Goal: Contribute content: Contribute content

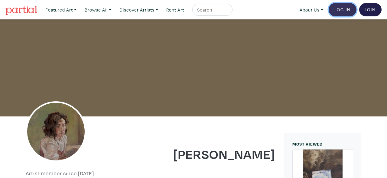
click at [350, 12] on link "Log In" at bounding box center [343, 9] width 28 height 13
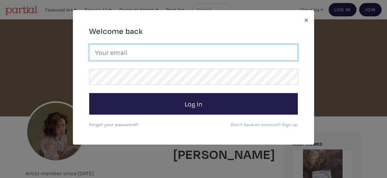
click at [231, 55] on input "email" at bounding box center [193, 52] width 209 height 16
type input "[EMAIL_ADDRESS][DOMAIN_NAME]"
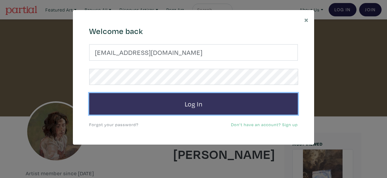
click at [136, 95] on button "Log In" at bounding box center [193, 104] width 209 height 22
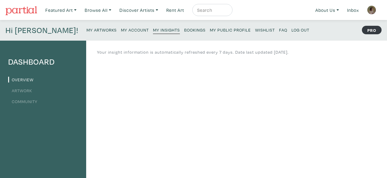
click at [18, 92] on link "Artwork" at bounding box center [20, 90] width 24 height 6
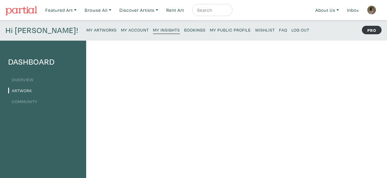
click at [121, 31] on small "My Account" at bounding box center [135, 30] width 28 height 6
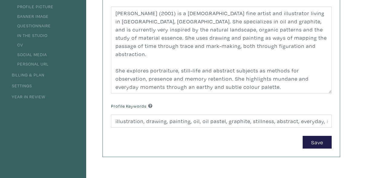
scroll to position [91, 0]
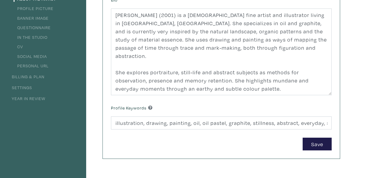
click at [29, 88] on link "Settings" at bounding box center [20, 87] width 24 height 6
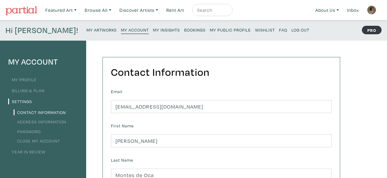
click at [35, 129] on link "Password" at bounding box center [27, 131] width 27 height 6
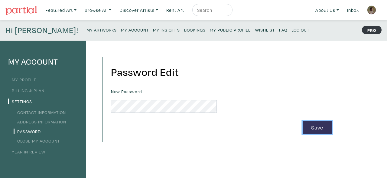
click at [319, 127] on button "Save" at bounding box center [317, 127] width 29 height 13
click at [54, 110] on link "Contact Information" at bounding box center [40, 112] width 52 height 6
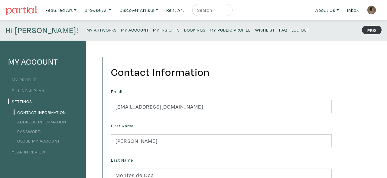
click at [32, 77] on link "My Profile" at bounding box center [22, 80] width 28 height 6
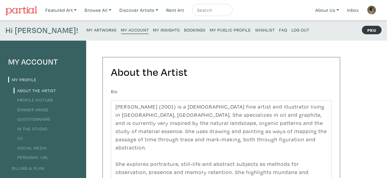
click at [153, 28] on small "My Insights" at bounding box center [166, 30] width 27 height 6
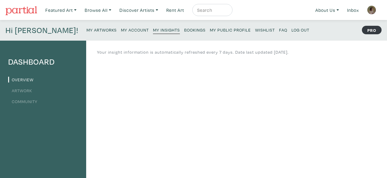
click at [255, 30] on small "Wishlist" at bounding box center [265, 30] width 20 height 6
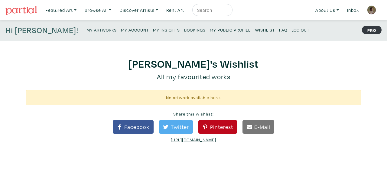
click at [210, 29] on small "My Public Profile" at bounding box center [230, 30] width 41 height 6
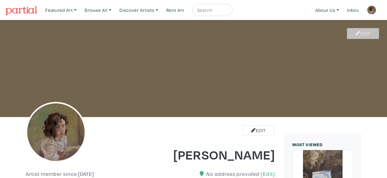
click at [363, 34] on link "Edit" at bounding box center [363, 33] width 32 height 11
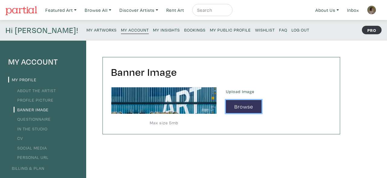
click at [235, 101] on button "Browse" at bounding box center [244, 106] width 36 height 13
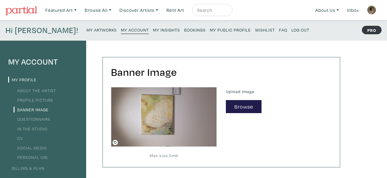
click at [114, 141] on icon at bounding box center [115, 142] width 3 height 3
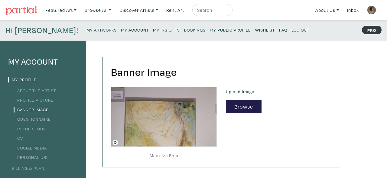
click at [113, 144] on icon at bounding box center [115, 141] width 5 height 5
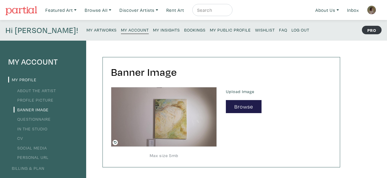
click at [115, 141] on icon at bounding box center [115, 141] width 5 height 5
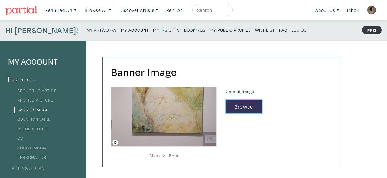
click at [248, 108] on button "Browse" at bounding box center [244, 106] width 36 height 13
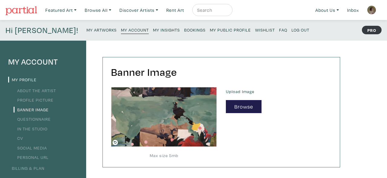
click at [244, 90] on label "Upload Image" at bounding box center [240, 91] width 28 height 7
click at [372, 14] on img at bounding box center [371, 9] width 9 height 9
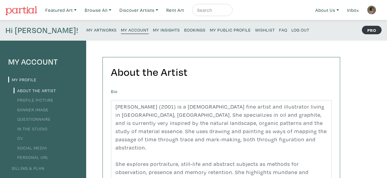
click at [373, 11] on img at bounding box center [371, 9] width 9 height 9
click at [210, 27] on link "My Public Profile" at bounding box center [230, 29] width 41 height 8
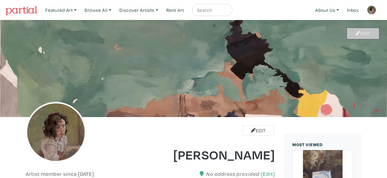
click at [358, 32] on icon at bounding box center [358, 33] width 5 height 5
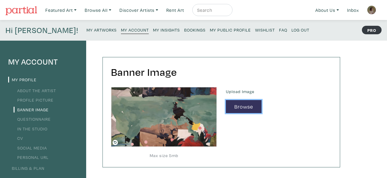
click at [248, 106] on button "Browse" at bounding box center [244, 106] width 36 height 13
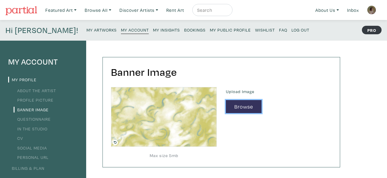
click at [248, 107] on button "Browse" at bounding box center [244, 106] width 36 height 13
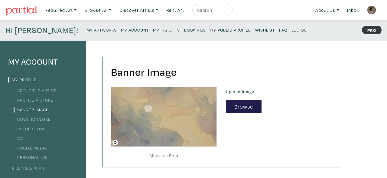
click at [210, 30] on small "My Public Profile" at bounding box center [230, 30] width 41 height 6
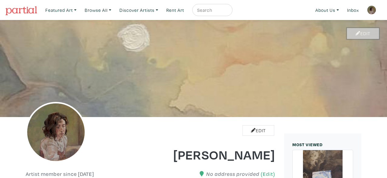
click at [369, 31] on link "Edit" at bounding box center [363, 33] width 32 height 11
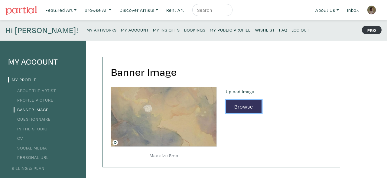
click at [246, 109] on button "Browse" at bounding box center [244, 106] width 36 height 13
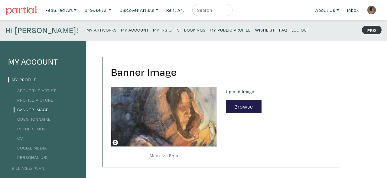
click at [199, 34] on p "My Artworks My Account My Insights Bookings My Public Profile Wishlist FAQ Log …" at bounding box center [200, 30] width 226 height 10
click at [210, 31] on small "My Public Profile" at bounding box center [230, 30] width 41 height 6
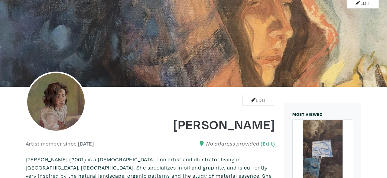
scroll to position [18, 0]
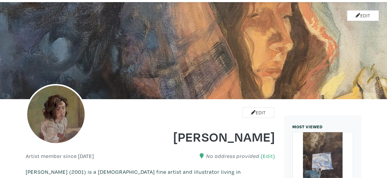
click at [316, 84] on div "Edit" at bounding box center [193, 50] width 387 height 97
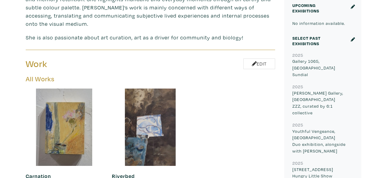
scroll to position [243, 0]
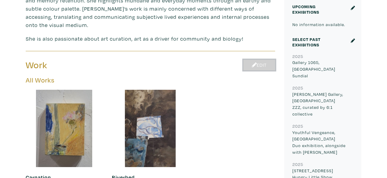
click at [252, 60] on link "Edit" at bounding box center [260, 65] width 32 height 11
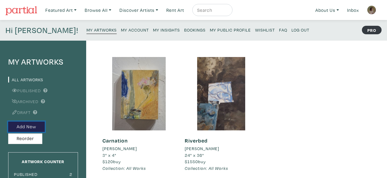
click at [35, 124] on button "Add New" at bounding box center [26, 126] width 37 height 11
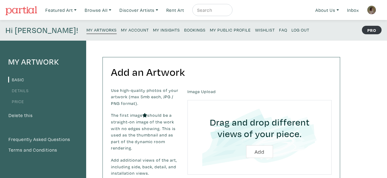
click at [263, 145] on input "file" at bounding box center [259, 136] width 127 height 57
type input "C:\fakepath\julianamontesdeoca_matchgirl_2024.jpg"
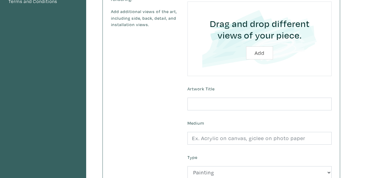
scroll to position [163, 0]
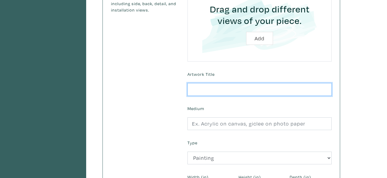
click at [289, 88] on input "text" at bounding box center [260, 89] width 144 height 13
type input "L"
type input "S"
type input "T"
type input "M"
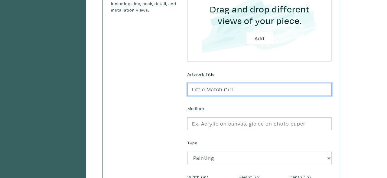
type input "Little Match Girl"
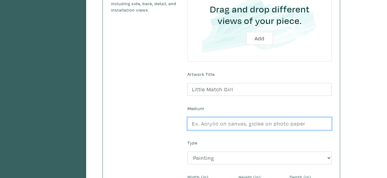
click at [322, 125] on input "text" at bounding box center [260, 123] width 144 height 13
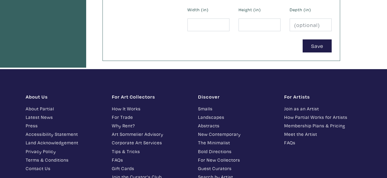
type input "Oil on canvas board"
click at [206, 20] on input "number" at bounding box center [209, 24] width 42 height 13
type input "18"
click at [241, 25] on input "number" at bounding box center [260, 24] width 42 height 13
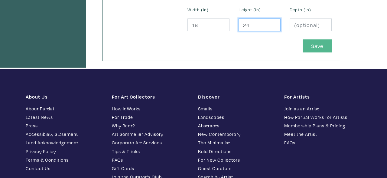
type input "24"
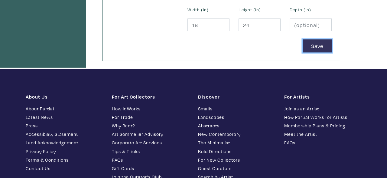
click at [309, 42] on button "Save" at bounding box center [317, 45] width 29 height 13
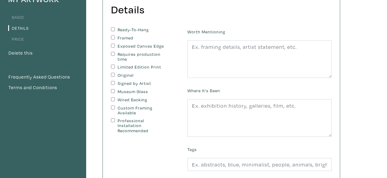
scroll to position [64, 0]
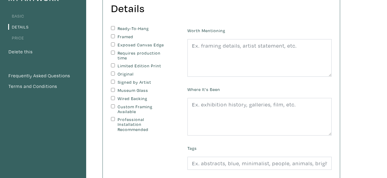
click at [113, 108] on input "Custom Framing Available" at bounding box center [113, 106] width 4 height 4
checkbox input "true"
click at [112, 72] on input "Original" at bounding box center [113, 73] width 4 height 4
checkbox input "true"
click at [112, 81] on input "Signed by Artist" at bounding box center [113, 82] width 4 height 4
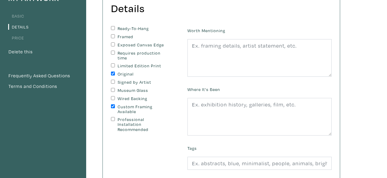
checkbox input "true"
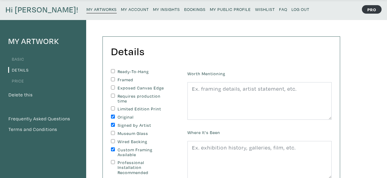
scroll to position [0, 0]
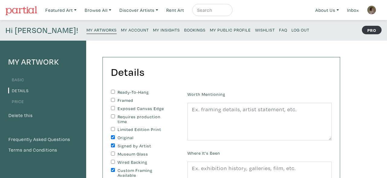
click at [21, 81] on link "Basic" at bounding box center [16, 80] width 16 height 6
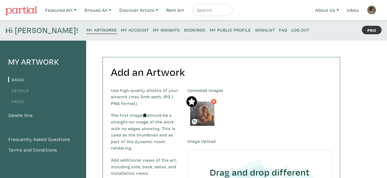
click at [87, 27] on link "My Artworks" at bounding box center [102, 29] width 30 height 8
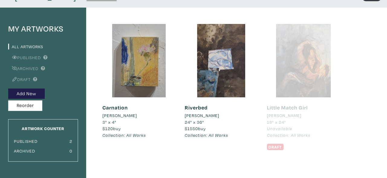
scroll to position [32, 0]
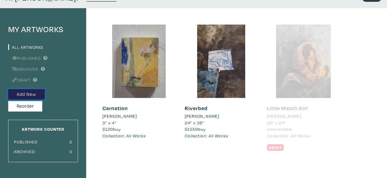
click at [20, 94] on button "Add New" at bounding box center [26, 94] width 37 height 11
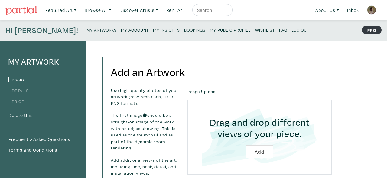
click at [265, 151] on input "file" at bounding box center [259, 136] width 127 height 57
type input "C:\fakepath\20250901_132324.jpg"
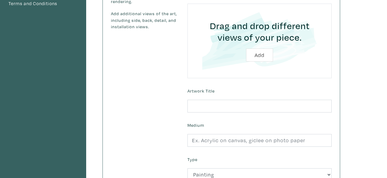
scroll to position [167, 0]
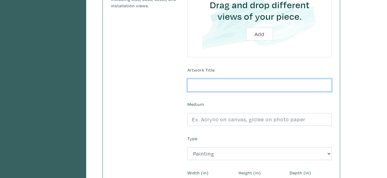
click at [275, 90] on input "text" at bounding box center [260, 85] width 144 height 13
type input "Carnation (green)"
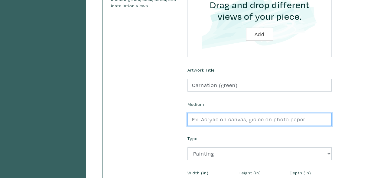
click at [280, 119] on input "text" at bounding box center [260, 119] width 144 height 13
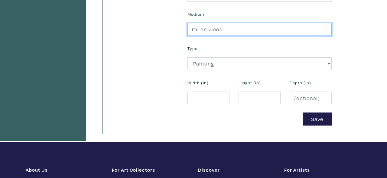
scroll to position [260, 0]
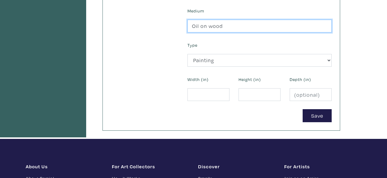
click at [207, 26] on input "Oil on wood" at bounding box center [260, 26] width 144 height 13
click at [260, 28] on input "Oil on cradled wood" at bounding box center [260, 26] width 144 height 13
type input "Oil on cradled wood panel"
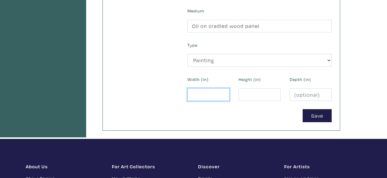
click at [211, 93] on input "number" at bounding box center [209, 94] width 42 height 13
type input "1"
type input "6"
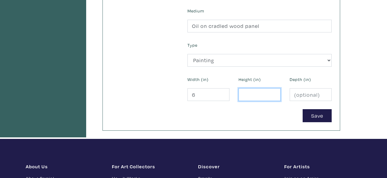
click at [262, 98] on input "number" at bounding box center [260, 94] width 42 height 13
type input "8"
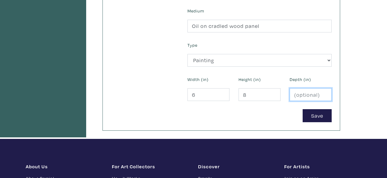
click at [309, 95] on input "number" at bounding box center [311, 94] width 42 height 13
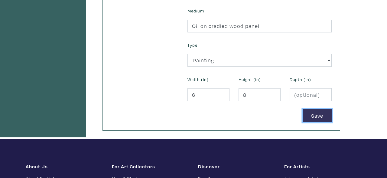
click at [319, 116] on button "Save" at bounding box center [317, 115] width 29 height 13
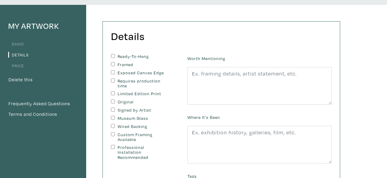
scroll to position [37, 0]
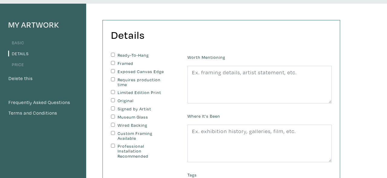
click at [114, 55] on input "Ready-To-Hang" at bounding box center [113, 55] width 4 height 4
checkbox input "true"
click at [117, 132] on div "Custom Framing Available" at bounding box center [144, 136] width 67 height 10
click at [112, 132] on input "Custom Framing Available" at bounding box center [113, 133] width 4 height 4
checkbox input "true"
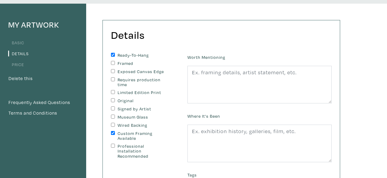
click at [112, 99] on input "Original" at bounding box center [113, 100] width 4 height 4
checkbox input "true"
click at [112, 110] on input "Signed by Artist" at bounding box center [113, 108] width 4 height 4
checkbox input "true"
click at [112, 71] on input "Exposed Canvas Edge" at bounding box center [113, 71] width 4 height 4
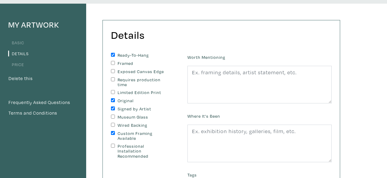
checkbox input "true"
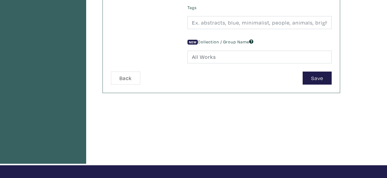
scroll to position [0, 0]
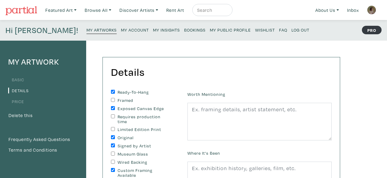
click at [19, 75] on li "Basic" at bounding box center [43, 79] width 70 height 8
click at [20, 80] on link "Basic" at bounding box center [16, 80] width 16 height 6
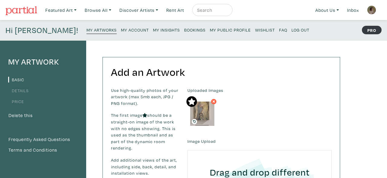
click at [87, 31] on small "My Artworks" at bounding box center [102, 30] width 30 height 6
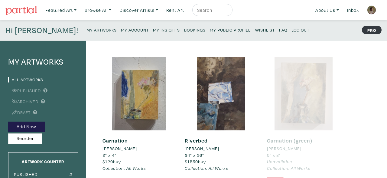
click at [324, 99] on div at bounding box center [303, 93] width 73 height 73
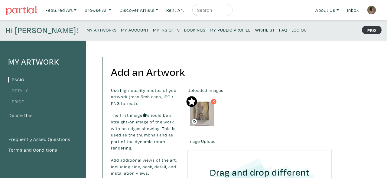
click at [87, 33] on link "My Artworks" at bounding box center [102, 29] width 30 height 8
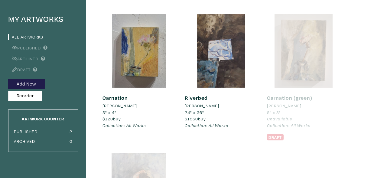
scroll to position [18, 0]
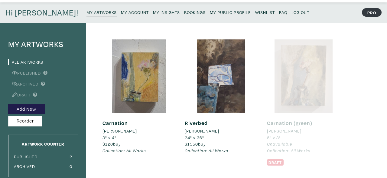
click at [322, 82] on div at bounding box center [303, 75] width 73 height 73
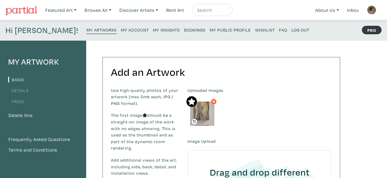
click at [216, 100] on icon at bounding box center [213, 101] width 5 height 5
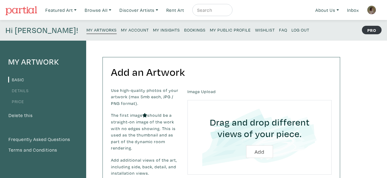
click at [257, 151] on input "file" at bounding box center [259, 136] width 127 height 57
type input "C:\fakepath\20250901_132324.jpg"
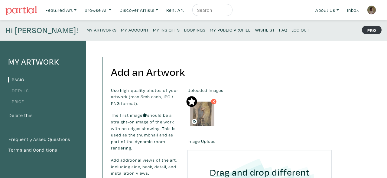
click at [87, 34] on p "My Artworks My Account My Insights Bookings My Public Profile Wishlist FAQ Log …" at bounding box center [200, 30] width 226 height 10
click at [87, 30] on small "My Artworks" at bounding box center [102, 30] width 30 height 6
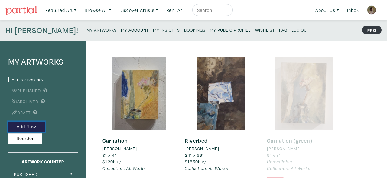
click at [30, 127] on button "Add New" at bounding box center [26, 126] width 37 height 11
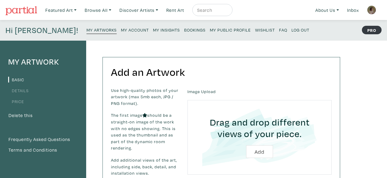
click at [261, 156] on input "file" at bounding box center [259, 136] width 127 height 57
type input "C:\fakepath\Pearl.jpg"
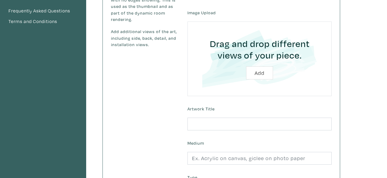
scroll to position [167, 0]
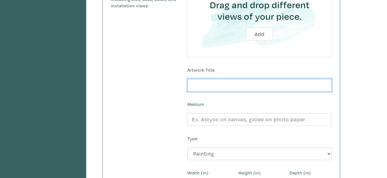
click at [260, 86] on input "text" at bounding box center [260, 85] width 144 height 13
type input "Pearl"
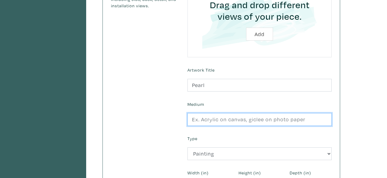
click at [258, 117] on input "text" at bounding box center [260, 119] width 144 height 13
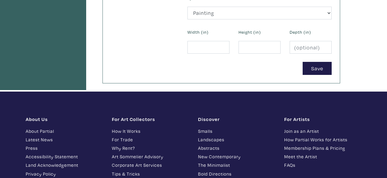
scroll to position [334, 0]
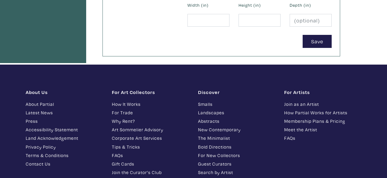
type input "Acrylic on raw canvas"
click at [207, 17] on input "number" at bounding box center [209, 20] width 42 height 13
type input "36"
click at [244, 19] on input "3" at bounding box center [260, 20] width 42 height 13
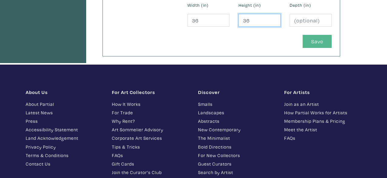
type input "36"
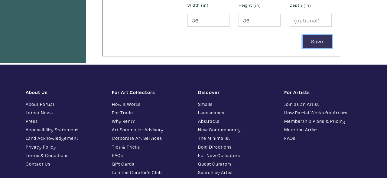
click at [318, 36] on button "Save" at bounding box center [317, 41] width 29 height 13
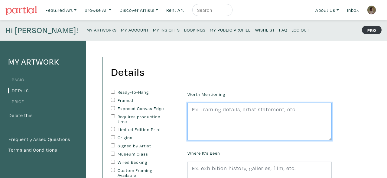
click at [237, 117] on textarea at bounding box center [260, 122] width 144 height 38
paste textarea "A precious pearl in a seabed fades and blends in and out of the water and sand …"
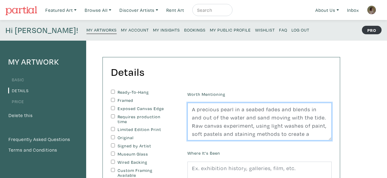
scroll to position [5, 0]
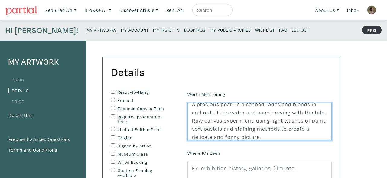
drag, startPoint x: 245, startPoint y: 122, endPoint x: 312, endPoint y: 113, distance: 67.3
click at [312, 113] on textarea "A precious pearl in a seabed fades and blends in and out of the water and sand …" at bounding box center [260, 122] width 144 height 38
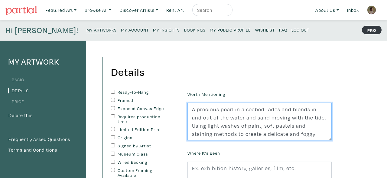
click at [206, 126] on textarea "A precious pearl in a seabed fades and blends in and out of the water and sand …" at bounding box center [260, 122] width 144 height 38
click at [312, 133] on textarea "A precious pearl in a seabed fades and blends in and out of the water and sand …" at bounding box center [260, 122] width 144 height 38
drag, startPoint x: 205, startPoint y: 125, endPoint x: 188, endPoint y: 127, distance: 17.0
click at [188, 127] on textarea "A precious pearl in a seabed fades and blends in and out of the water and sand …" at bounding box center [260, 122] width 144 height 38
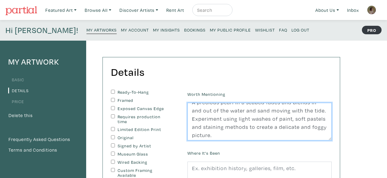
scroll to position [8, 0]
click at [223, 118] on textarea "A precious pearl in a seabed fades and blends in and out of the water and sand …" at bounding box center [260, 122] width 144 height 38
drag, startPoint x: 222, startPoint y: 117, endPoint x: 191, endPoint y: 118, distance: 31.2
click at [191, 118] on textarea "A precious pearl in a seabed fades and blends in and out of the water and sand …" at bounding box center [260, 122] width 144 height 38
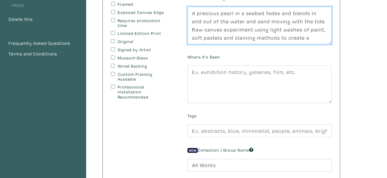
scroll to position [97, 0]
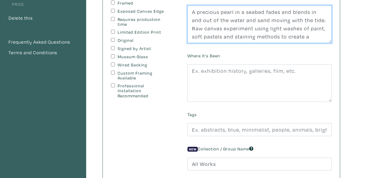
type textarea "A precious pearl in a seabed fades and blends in and out of the water and sand …"
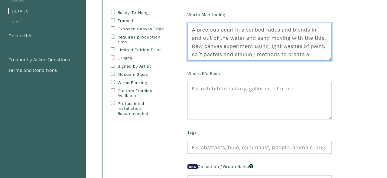
scroll to position [80, 0]
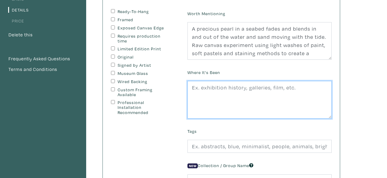
click at [275, 85] on textarea at bounding box center [260, 100] width 144 height 38
type textarea "P"
click at [191, 88] on textarea "Duo, Youthful Vengeance" at bounding box center [260, 100] width 144 height 38
click at [191, 87] on textarea "July Duo, Youthful Vengeance" at bounding box center [260, 100] width 144 height 38
click at [201, 87] on textarea "July Duo, Youthful Vengeance" at bounding box center [260, 100] width 144 height 38
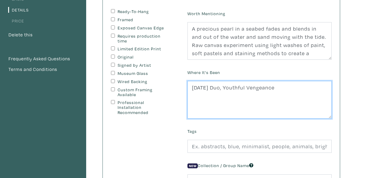
click at [227, 87] on textarea "[DATE] Duo, Youthful Vengeance" at bounding box center [260, 100] width 144 height 38
drag, startPoint x: 218, startPoint y: 86, endPoint x: 227, endPoint y: 87, distance: 9.1
click at [227, 87] on textarea "[DATE] Duo, Youthful Vengeance" at bounding box center [260, 100] width 144 height 38
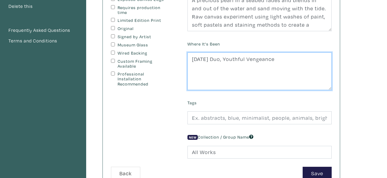
scroll to position [110, 0]
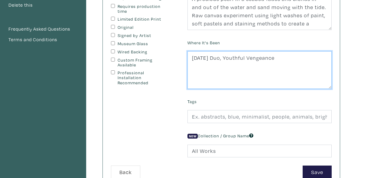
drag, startPoint x: 217, startPoint y: 58, endPoint x: 184, endPoint y: 61, distance: 33.0
click at [188, 61] on textarea "[DATE] Duo, Youthful Vengeance" at bounding box center [260, 70] width 144 height 38
click at [271, 57] on textarea "Duo, Youthful Vengeance" at bounding box center [260, 70] width 144 height 38
type textarea "Duo, Youthful Vengeance, 2025"
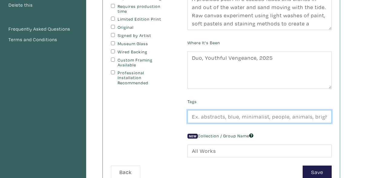
click at [288, 116] on input "text" at bounding box center [260, 116] width 144 height 13
type input "abstract, underwater, seabed, staining methods, pastels, soft pastels, watercol…"
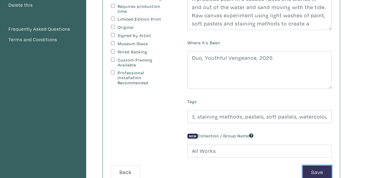
click at [322, 166] on button "Save" at bounding box center [317, 171] width 29 height 13
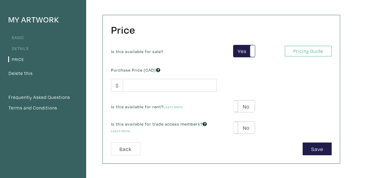
scroll to position [43, 0]
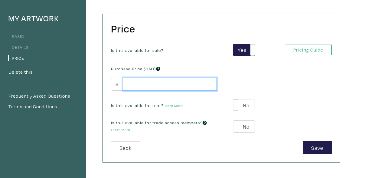
click at [174, 86] on input "number" at bounding box center [170, 83] width 94 height 13
type input "8"
type input "1"
type input "1000"
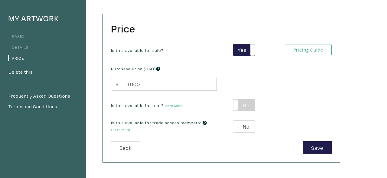
click at [250, 101] on label "No" at bounding box center [244, 105] width 21 height 12
type input "50"
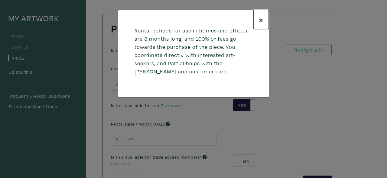
click at [261, 18] on span "×" at bounding box center [261, 19] width 5 height 11
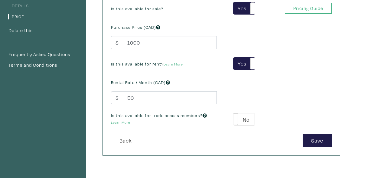
scroll to position [89, 0]
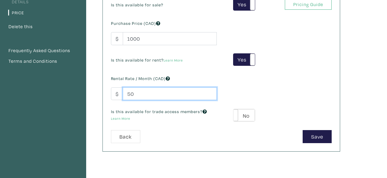
drag, startPoint x: 141, startPoint y: 94, endPoint x: 99, endPoint y: 95, distance: 42.1
click at [123, 95] on input "50" at bounding box center [170, 93] width 94 height 13
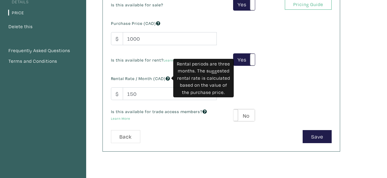
click at [168, 79] on icon at bounding box center [168, 78] width 4 height 4
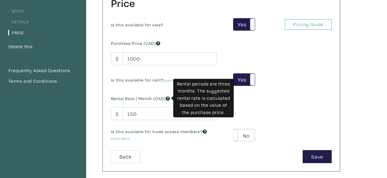
scroll to position [69, 0]
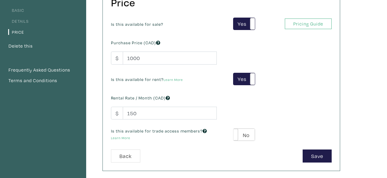
click at [292, 107] on div "Is this available for sale? Yes No Yes No Pricing Guide PRO Purchase Price (CAD…" at bounding box center [221, 84] width 230 height 132
click at [247, 76] on label "Yes" at bounding box center [244, 79] width 21 height 12
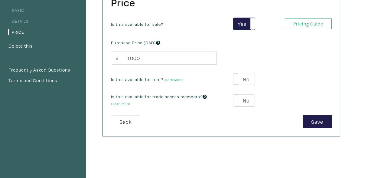
click at [247, 76] on label "No" at bounding box center [244, 79] width 21 height 12
type input "50"
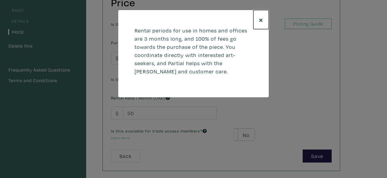
click at [260, 18] on span "×" at bounding box center [261, 19] width 5 height 11
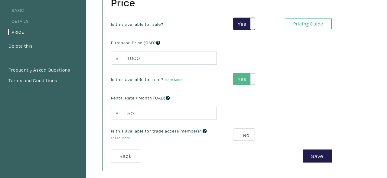
click at [244, 83] on label "Yes" at bounding box center [244, 79] width 21 height 12
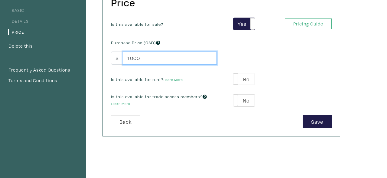
click at [155, 57] on input "1000" at bounding box center [170, 57] width 94 height 13
type input "1200"
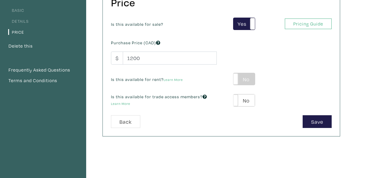
click at [245, 75] on label "No" at bounding box center [244, 79] width 21 height 12
type input "60"
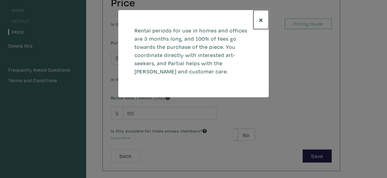
click at [262, 19] on span "×" at bounding box center [261, 19] width 5 height 11
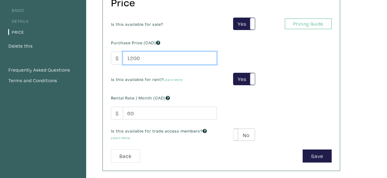
click at [178, 58] on input "1200" at bounding box center [170, 57] width 94 height 13
type input "1000"
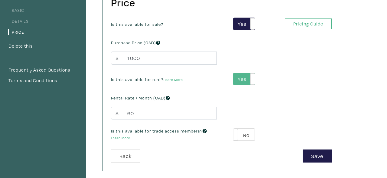
click at [240, 78] on label "Yes" at bounding box center [244, 79] width 21 height 12
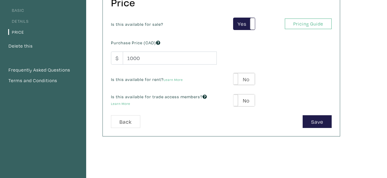
click at [240, 78] on label "No" at bounding box center [244, 79] width 21 height 12
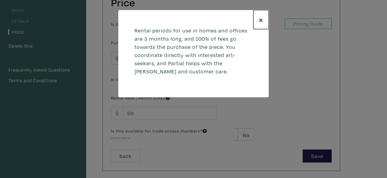
click at [261, 18] on span "×" at bounding box center [261, 19] width 5 height 11
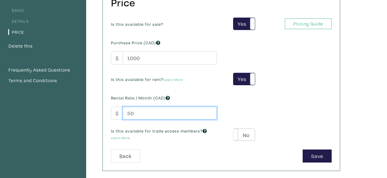
click at [127, 112] on input "50" at bounding box center [170, 112] width 94 height 13
type input "150"
click at [129, 136] on link "Learn More" at bounding box center [120, 137] width 19 height 5
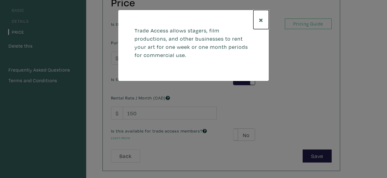
click at [258, 22] on button "×" at bounding box center [260, 19] width 15 height 19
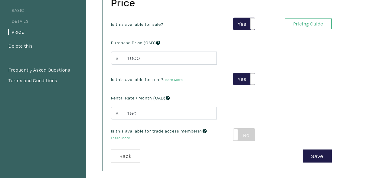
click at [248, 134] on label "No" at bounding box center [244, 134] width 21 height 12
type input "60"
type input "180"
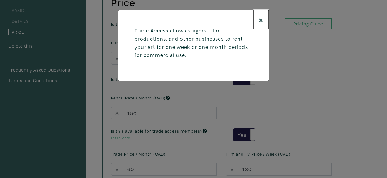
click at [263, 18] on button "×" at bounding box center [260, 19] width 15 height 19
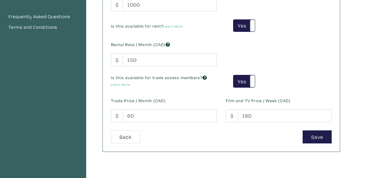
scroll to position [123, 0]
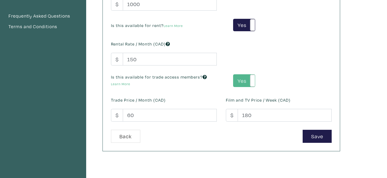
click at [247, 82] on label "Yes" at bounding box center [244, 80] width 21 height 12
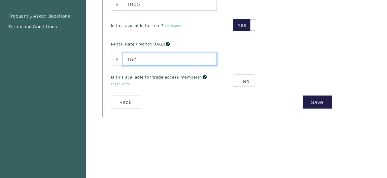
click at [146, 61] on input "150" at bounding box center [170, 59] width 94 height 13
type input "1"
type input "50"
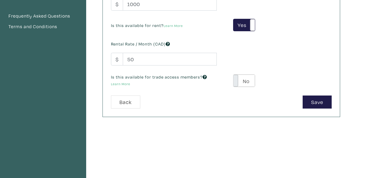
click at [235, 78] on span at bounding box center [233, 80] width 9 height 12
type input "60"
type input "180"
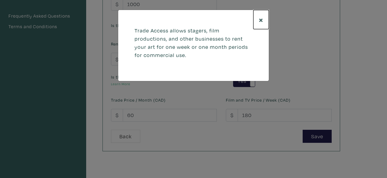
click at [262, 20] on span "×" at bounding box center [261, 19] width 5 height 11
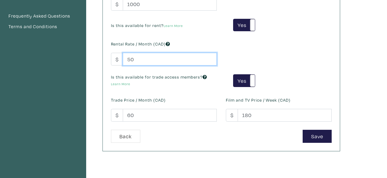
click at [127, 59] on input "50" at bounding box center [170, 59] width 94 height 13
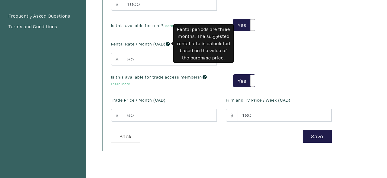
click at [167, 41] on span at bounding box center [168, 44] width 4 height 6
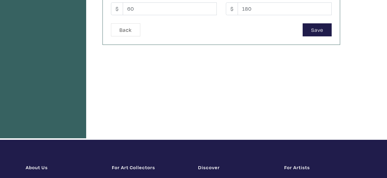
scroll to position [231, 0]
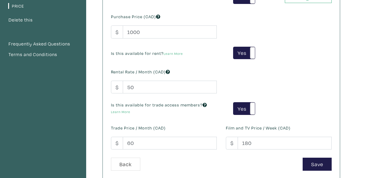
scroll to position [97, 0]
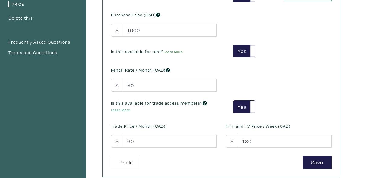
click at [173, 53] on link "Learn More" at bounding box center [173, 51] width 19 height 5
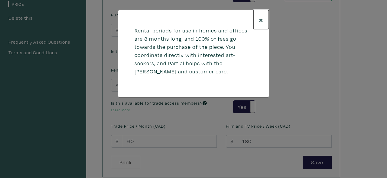
click at [264, 18] on button "×" at bounding box center [260, 19] width 15 height 19
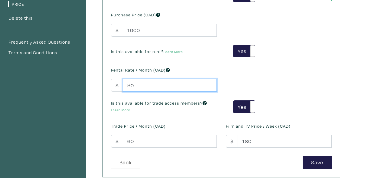
click at [135, 85] on input "50" at bounding box center [170, 85] width 94 height 13
type input "5"
type input "8"
type input "60"
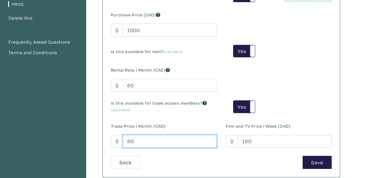
click at [131, 141] on input "60" at bounding box center [170, 141] width 94 height 13
type input "70"
click at [271, 86] on div "Is this available for sale? Yes No Yes No Pricing Guide PRO Purchase Price (CAD…" at bounding box center [221, 73] width 230 height 166
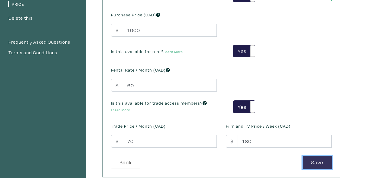
click at [316, 160] on button "Save" at bounding box center [317, 161] width 29 height 13
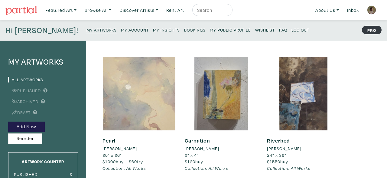
click at [146, 107] on div at bounding box center [139, 93] width 73 height 73
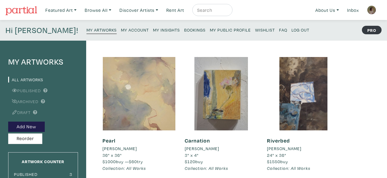
click at [210, 31] on small "My Public Profile" at bounding box center [230, 30] width 41 height 6
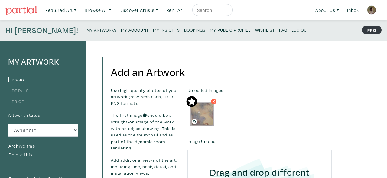
click at [211, 103] on span at bounding box center [214, 101] width 7 height 5
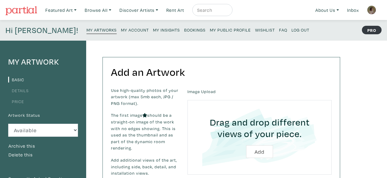
click at [255, 152] on input "file" at bounding box center [259, 136] width 127 height 57
type input "C:\fakepath\WhatsApp Image 2025-06-10 at 13.52.44_0aabaad6.jpg"
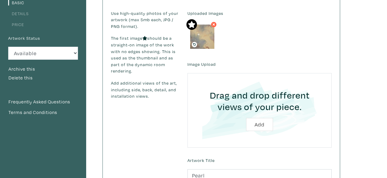
scroll to position [76, 0]
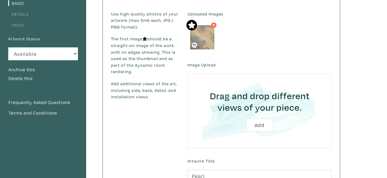
click at [257, 127] on input "file" at bounding box center [259, 110] width 127 height 57
type input "C:\fakepath\Pearl.jpg"
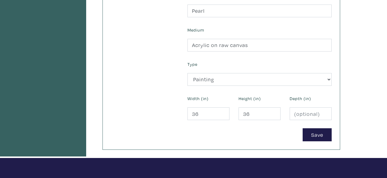
scroll to position [242, 0]
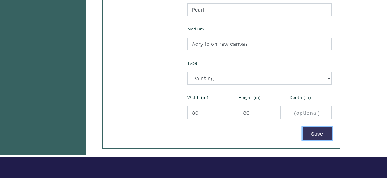
click at [323, 131] on button "Save" at bounding box center [317, 133] width 29 height 13
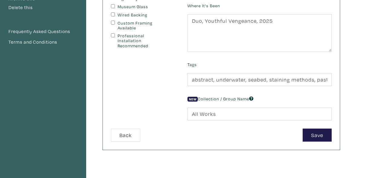
scroll to position [167, 0]
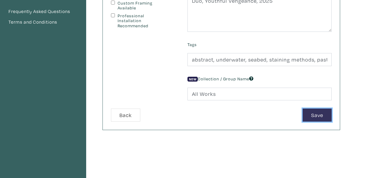
click at [324, 119] on button "Save" at bounding box center [317, 114] width 29 height 13
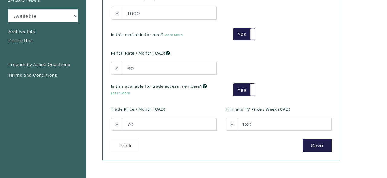
scroll to position [105, 0]
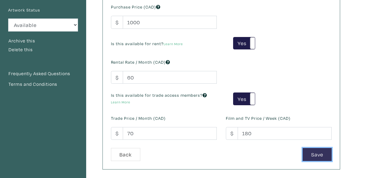
click at [318, 157] on button "Save" at bounding box center [317, 154] width 29 height 13
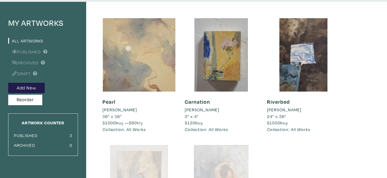
scroll to position [37, 0]
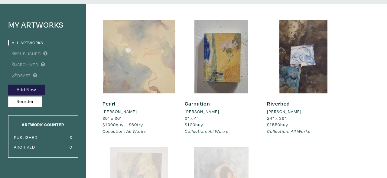
click at [160, 69] on div at bounding box center [139, 56] width 73 height 73
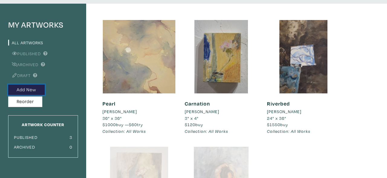
click at [38, 87] on button "Add New" at bounding box center [26, 89] width 37 height 11
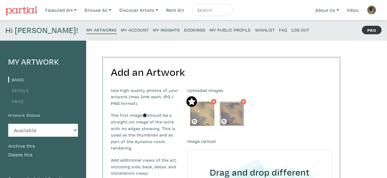
click at [210, 29] on small "My Public Profile" at bounding box center [230, 30] width 41 height 6
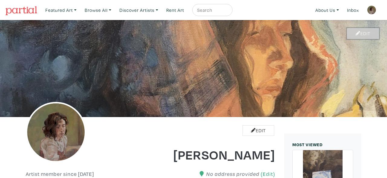
click at [361, 33] on link "Edit" at bounding box center [363, 33] width 32 height 11
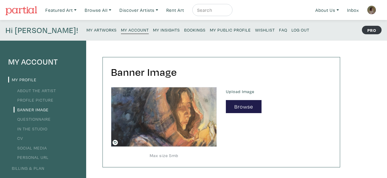
click at [157, 116] on img at bounding box center [164, 117] width 106 height 60
click at [198, 94] on img at bounding box center [164, 117] width 106 height 60
click at [253, 110] on button "Browse" at bounding box center [244, 106] width 36 height 13
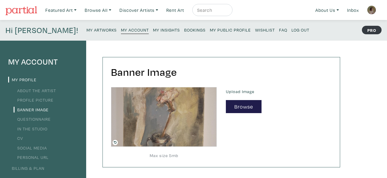
click at [210, 30] on small "My Public Profile" at bounding box center [230, 30] width 41 height 6
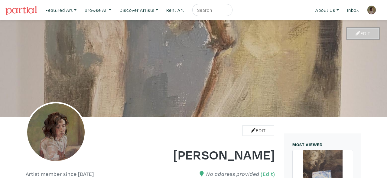
click at [358, 38] on link "Edit" at bounding box center [363, 33] width 32 height 11
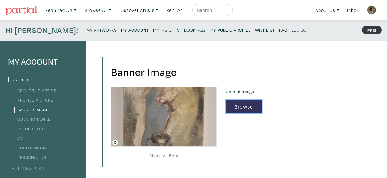
click at [241, 109] on button "Browse" at bounding box center [244, 106] width 36 height 13
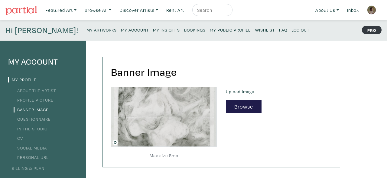
click at [210, 30] on small "My Public Profile" at bounding box center [230, 30] width 41 height 6
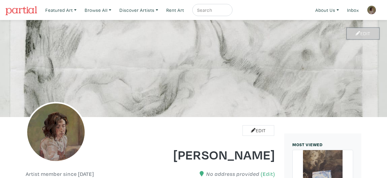
click at [371, 34] on link "Edit" at bounding box center [363, 33] width 32 height 11
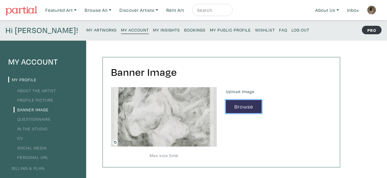
click at [256, 105] on button "Browse" at bounding box center [244, 106] width 36 height 13
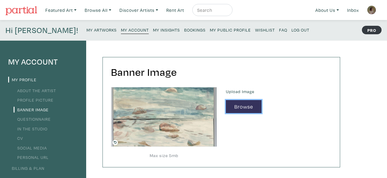
click at [254, 109] on button "Browse" at bounding box center [244, 106] width 36 height 13
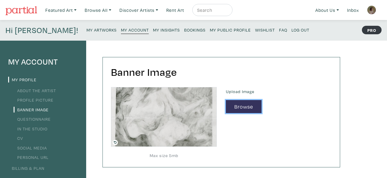
click at [252, 104] on button "Browse" at bounding box center [244, 106] width 36 height 13
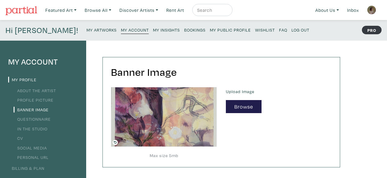
click at [210, 28] on small "My Public Profile" at bounding box center [230, 30] width 41 height 6
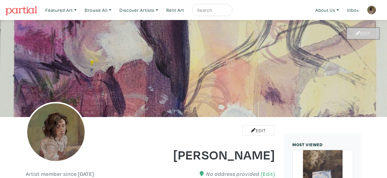
click at [354, 34] on link "Edit" at bounding box center [363, 33] width 32 height 11
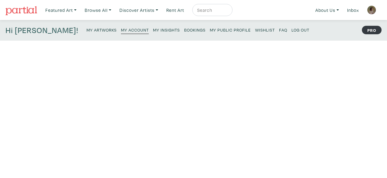
click at [210, 29] on small "My Public Profile" at bounding box center [230, 30] width 41 height 6
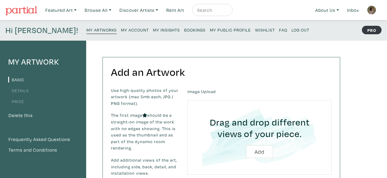
click at [260, 148] on input "file" at bounding box center [259, 136] width 127 height 57
type input "C:\fakepath\WhatsApp Image [DATE] at 14.03.23_77e275c3.jpg"
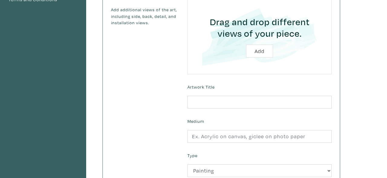
scroll to position [167, 0]
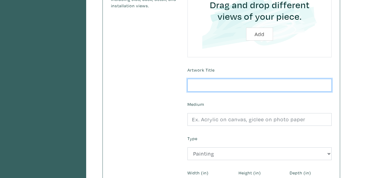
click at [233, 82] on input "text" at bounding box center [260, 85] width 144 height 13
type input "Untitled"
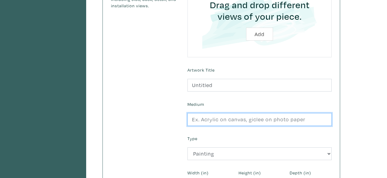
click at [227, 116] on input "text" at bounding box center [260, 119] width 144 height 13
type input "graphite"
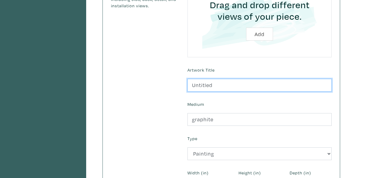
click at [247, 81] on input "Untitled" at bounding box center [260, 85] width 144 height 13
type input "Untitled (abstract landscape)"
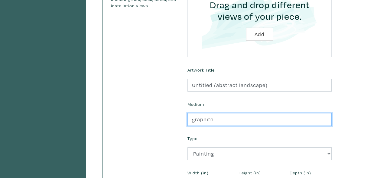
click at [231, 115] on input "graphite" at bounding box center [260, 119] width 144 height 13
type input "g"
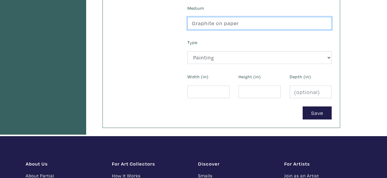
scroll to position [266, 0]
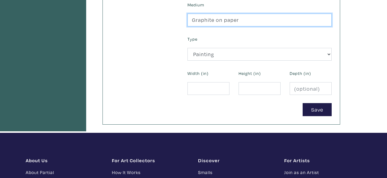
type input "Graphite on paper"
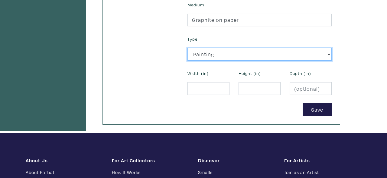
click at [188, 48] on select "2D Works Drawing / Print Painting Photography Sculpture Textile and Fibre Arts" at bounding box center [260, 54] width 144 height 13
select select "188"
click option "Drawing / Print" at bounding box center [0, 0] width 0 height 0
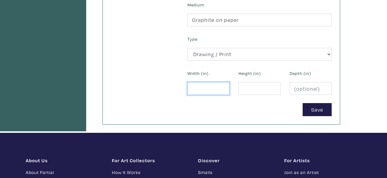
click at [215, 87] on input "number" at bounding box center [209, 88] width 42 height 13
type input "11"
click at [265, 91] on input "number" at bounding box center [260, 88] width 42 height 13
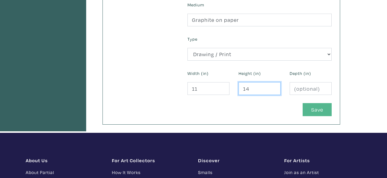
type input "14"
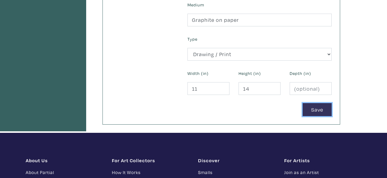
click at [312, 109] on button "Save" at bounding box center [317, 109] width 29 height 13
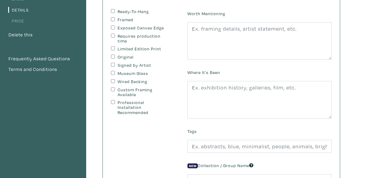
scroll to position [81, 0]
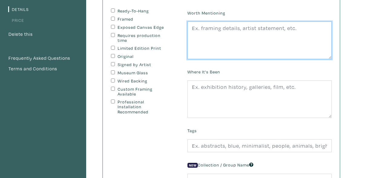
click at [293, 39] on textarea at bounding box center [260, 40] width 144 height 38
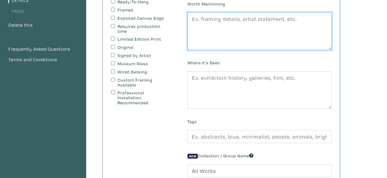
scroll to position [91, 0]
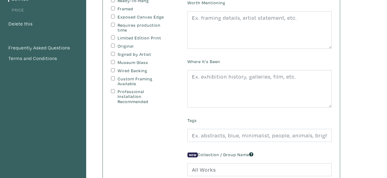
click at [112, 8] on input "Framed" at bounding box center [113, 8] width 4 height 4
checkbox input "true"
click at [113, 47] on input "Original" at bounding box center [113, 46] width 4 height 4
checkbox input "true"
click at [113, 55] on input "Signed by Artist" at bounding box center [113, 54] width 4 height 4
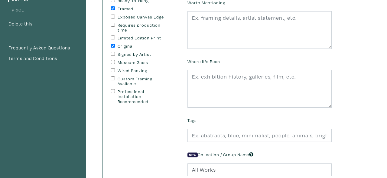
checkbox input "true"
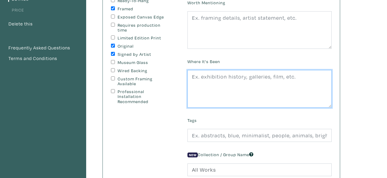
click at [226, 75] on textarea at bounding box center [260, 89] width 144 height 38
click at [253, 77] on textarea "ZZZ, [PERSON_NAME] Gallery, 2025." at bounding box center [260, 89] width 144 height 38
type textarea "ZZZ, [PERSON_NAME] Gallery, 2025."
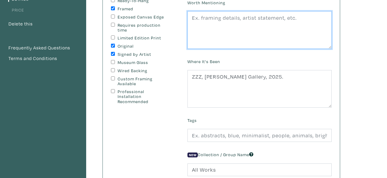
click at [284, 27] on textarea at bounding box center [260, 30] width 144 height 38
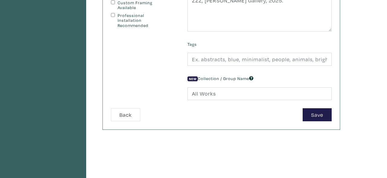
scroll to position [116, 0]
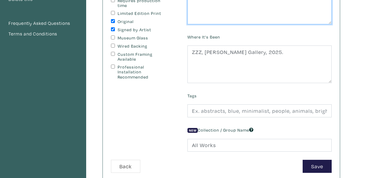
click at [265, 17] on textarea at bounding box center [260, 6] width 144 height 38
paste textarea "Everyone's sadness is theirs to keep."
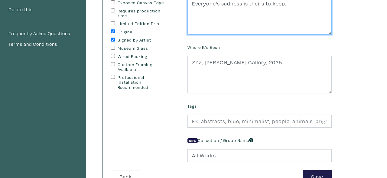
type textarea "Everyone's sadness is theirs to keep."
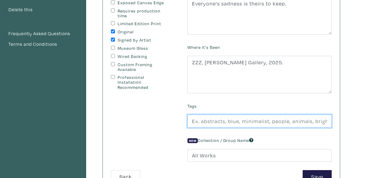
click at [247, 122] on input "text" at bounding box center [260, 120] width 144 height 13
type input "a"
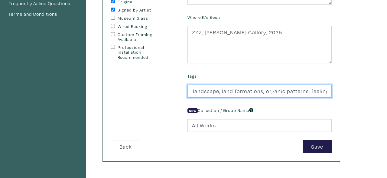
scroll to position [141, 0]
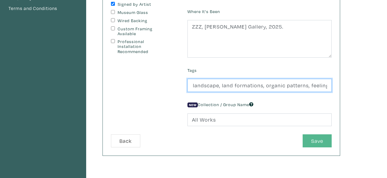
type input "abstract, murky, graphite, landscape, land formations, organic patterns, feelin…"
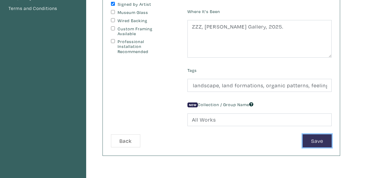
click at [325, 137] on button "Save" at bounding box center [317, 140] width 29 height 13
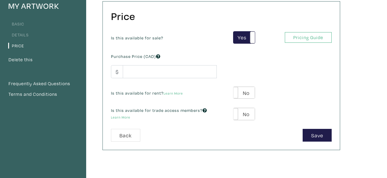
scroll to position [56, 0]
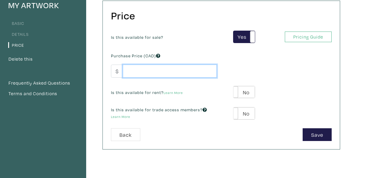
click at [164, 70] on input "number" at bounding box center [170, 70] width 94 height 13
type input "300"
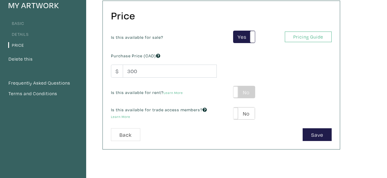
click at [245, 91] on label "No" at bounding box center [244, 92] width 21 height 12
type input "25"
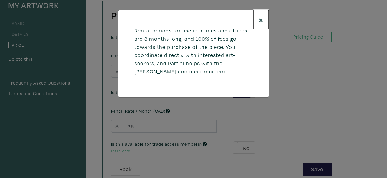
click at [261, 26] on button "×" at bounding box center [260, 19] width 15 height 19
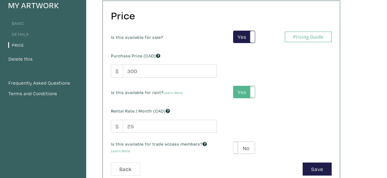
click at [248, 91] on label "Yes" at bounding box center [244, 92] width 21 height 12
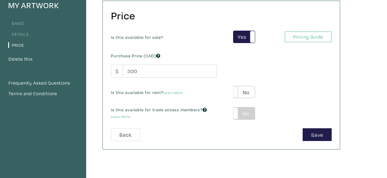
click at [246, 112] on label "No" at bounding box center [244, 113] width 21 height 12
type input "39"
type input "54"
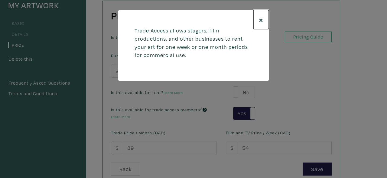
click at [261, 17] on span "×" at bounding box center [261, 19] width 5 height 11
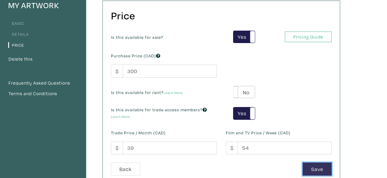
click at [320, 165] on button "Save" at bounding box center [317, 168] width 29 height 13
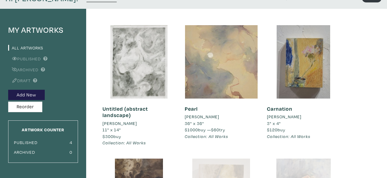
scroll to position [30, 0]
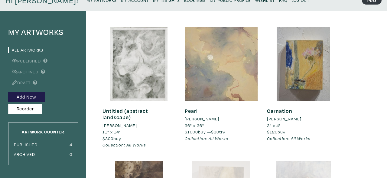
click at [144, 112] on link "Untitled (abstract landscape)" at bounding box center [125, 114] width 45 height 14
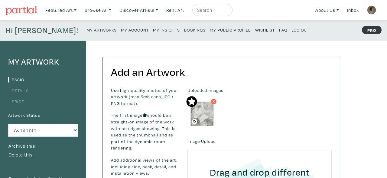
click at [237, 115] on div "Uploaded Images" at bounding box center [259, 108] width 153 height 42
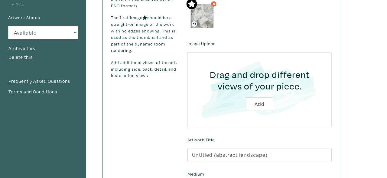
scroll to position [108, 0]
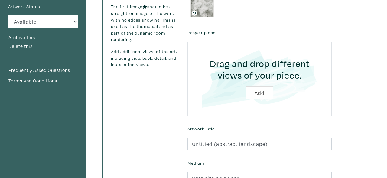
click at [260, 90] on input "file" at bounding box center [259, 78] width 127 height 57
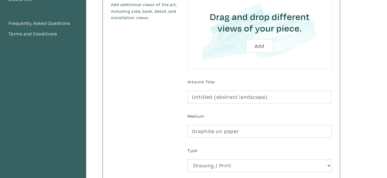
scroll to position [80, 0]
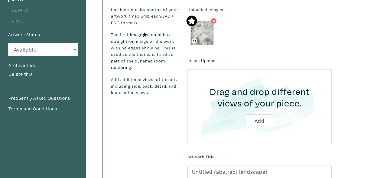
click at [264, 120] on input "file" at bounding box center [259, 106] width 127 height 57
type input "C:\fakepath\20250717_155505.jpg"
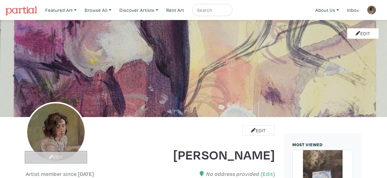
click at [61, 158] on link "Edit" at bounding box center [56, 157] width 61 height 11
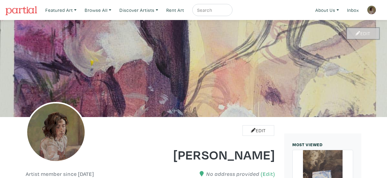
click at [360, 34] on link "Edit" at bounding box center [363, 33] width 32 height 11
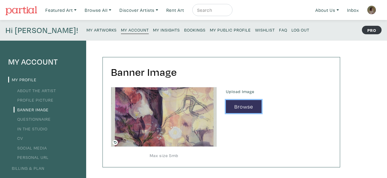
click at [254, 106] on button "Browse" at bounding box center [244, 106] width 36 height 13
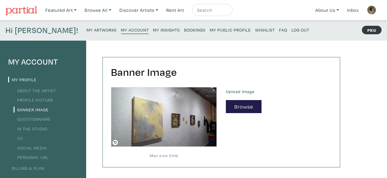
click at [210, 29] on small "My Public Profile" at bounding box center [230, 30] width 41 height 6
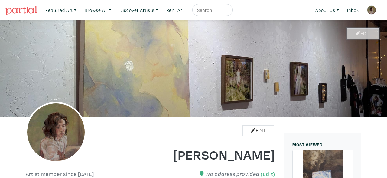
click at [365, 34] on link "Edit" at bounding box center [363, 33] width 32 height 11
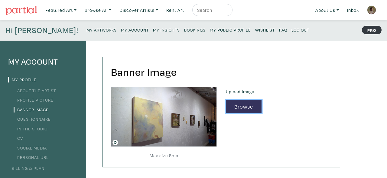
click at [250, 105] on button "Browse" at bounding box center [244, 106] width 36 height 13
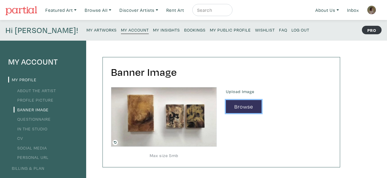
click at [251, 104] on button "Browse" at bounding box center [244, 106] width 36 height 13
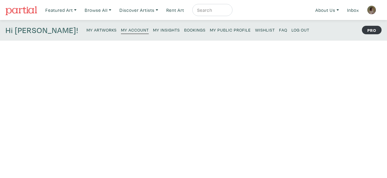
click at [260, 67] on h2 "Banner Image" at bounding box center [221, 71] width 221 height 13
click at [175, 78] on div "Banner Image Max size 5mb Upload Image Browse" at bounding box center [221, 93] width 237 height 72
click at [193, 92] on img at bounding box center [164, 89] width 106 height 5
click at [121, 31] on small "My Account" at bounding box center [135, 30] width 28 height 6
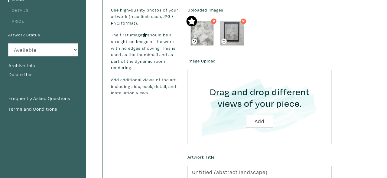
scroll to position [247, 0]
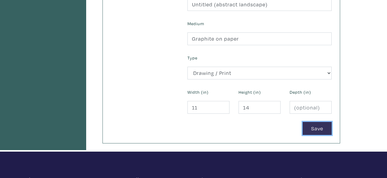
click at [309, 123] on button "Save" at bounding box center [317, 128] width 29 height 13
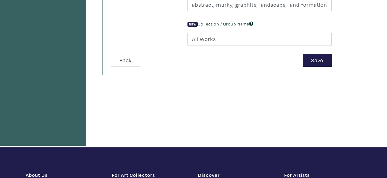
scroll to position [247, 0]
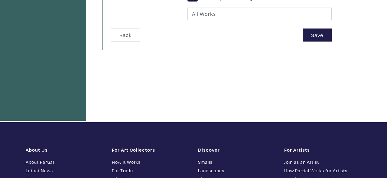
click at [316, 31] on button "Save" at bounding box center [317, 34] width 29 height 13
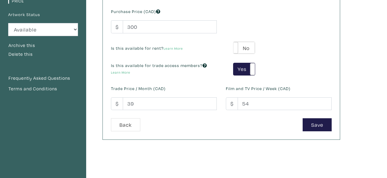
scroll to position [100, 0]
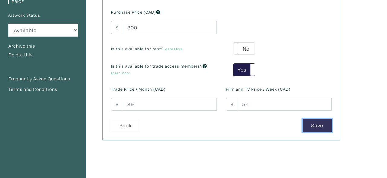
click at [327, 123] on button "Save" at bounding box center [317, 125] width 29 height 13
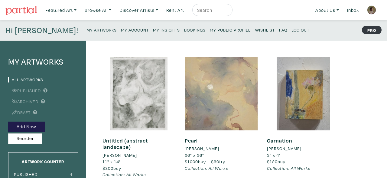
click at [87, 30] on small "My Artworks" at bounding box center [102, 30] width 30 height 6
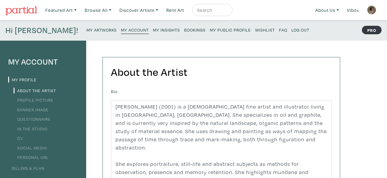
click at [45, 107] on link "Banner Image" at bounding box center [31, 109] width 35 height 6
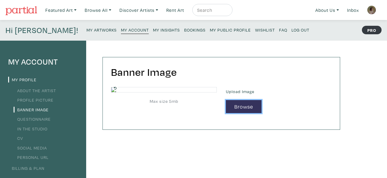
click at [251, 105] on button "Browse" at bounding box center [244, 106] width 36 height 13
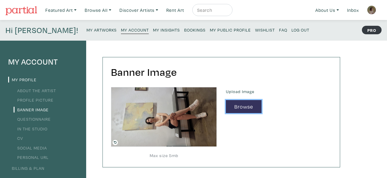
click at [251, 107] on button "Browse" at bounding box center [244, 106] width 36 height 13
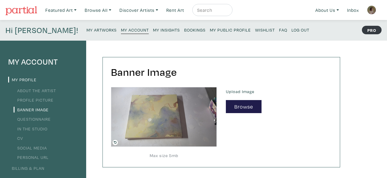
click at [115, 141] on icon at bounding box center [115, 141] width 5 height 5
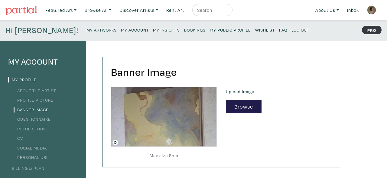
click at [117, 141] on icon at bounding box center [115, 141] width 5 height 5
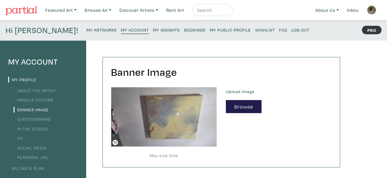
click at [117, 141] on icon at bounding box center [115, 141] width 5 height 5
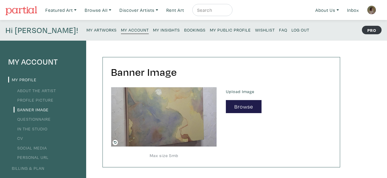
click at [210, 26] on link "My Public Profile" at bounding box center [230, 29] width 41 height 8
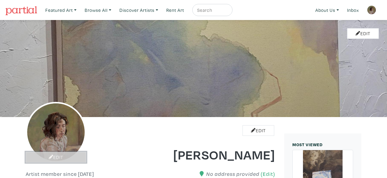
click at [57, 157] on link "Edit" at bounding box center [56, 157] width 61 height 11
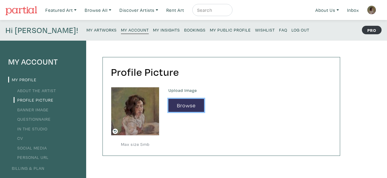
click at [169, 110] on button "Browse" at bounding box center [186, 105] width 36 height 13
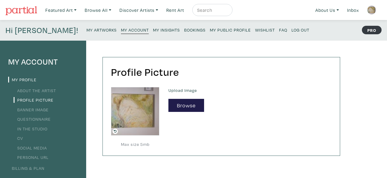
click at [115, 130] on icon at bounding box center [115, 130] width 5 height 5
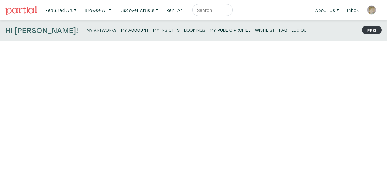
click at [121, 29] on small "My Account" at bounding box center [135, 30] width 28 height 6
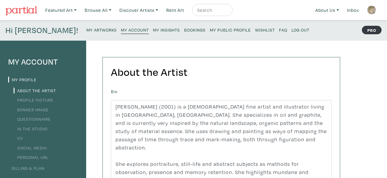
click at [43, 101] on link "Profile Picture" at bounding box center [34, 100] width 40 height 6
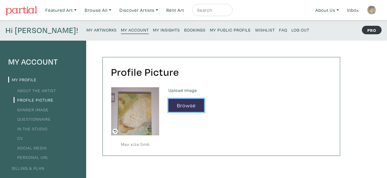
click at [182, 106] on button "Browse" at bounding box center [186, 105] width 36 height 13
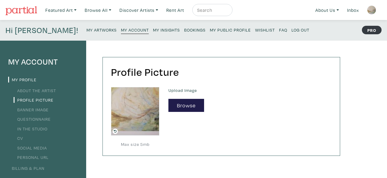
click at [210, 32] on small "My Public Profile" at bounding box center [230, 30] width 41 height 6
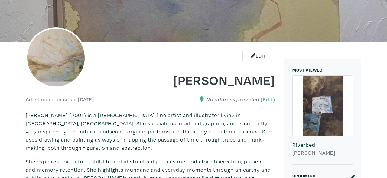
scroll to position [59, 0]
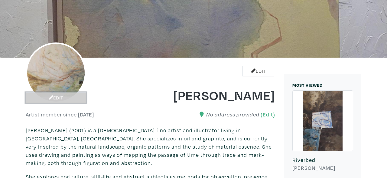
click at [72, 99] on link "Edit" at bounding box center [56, 97] width 61 height 11
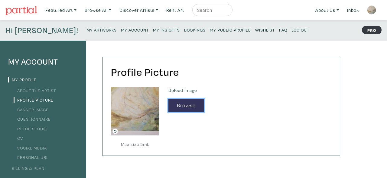
click at [190, 106] on button "Browse" at bounding box center [186, 105] width 36 height 13
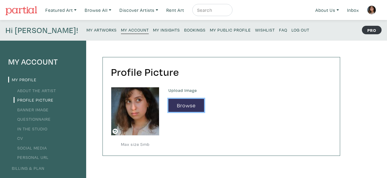
click at [187, 110] on button "Browse" at bounding box center [186, 105] width 36 height 13
click at [232, 119] on div "Upload Image Uploading" at bounding box center [250, 117] width 172 height 61
click at [237, 111] on div "Uploading" at bounding box center [249, 105] width 163 height 13
click at [207, 118] on div "Upload Image Uploading" at bounding box center [250, 117] width 172 height 61
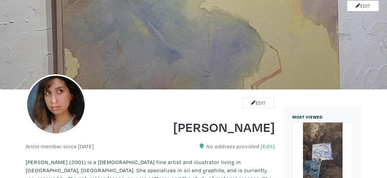
scroll to position [24, 0]
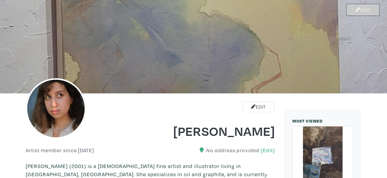
click at [361, 8] on link "Edit" at bounding box center [363, 10] width 32 height 11
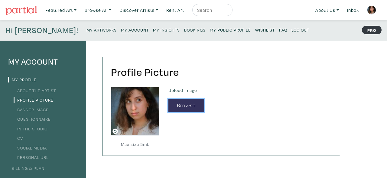
click at [184, 103] on button "Browse" at bounding box center [186, 105] width 36 height 13
click at [244, 125] on div "Upload Image Uploading" at bounding box center [250, 117] width 172 height 61
click at [210, 33] on link "My Public Profile" at bounding box center [230, 29] width 41 height 8
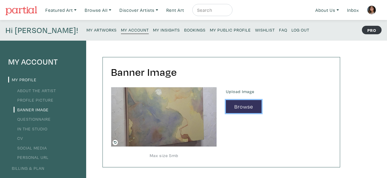
click at [245, 104] on button "Browse" at bounding box center [244, 106] width 36 height 13
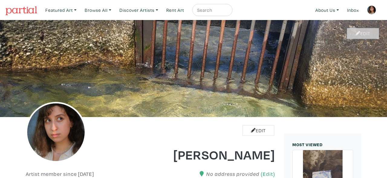
click at [367, 37] on link "Edit" at bounding box center [363, 33] width 32 height 11
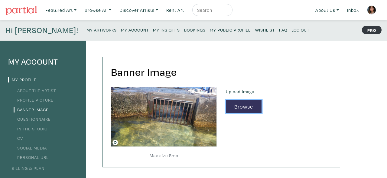
click at [248, 111] on button "Browse" at bounding box center [244, 106] width 36 height 13
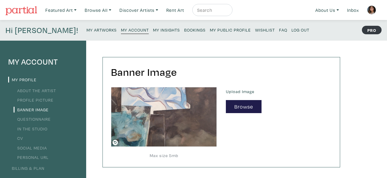
click at [210, 29] on small "My Public Profile" at bounding box center [230, 30] width 41 height 6
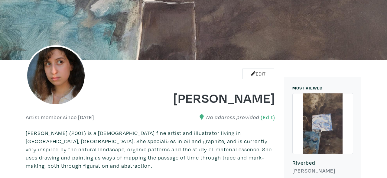
scroll to position [61, 0]
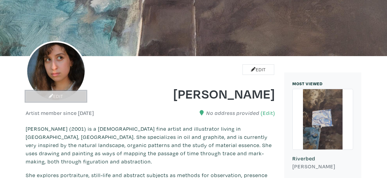
click at [58, 97] on link "Edit" at bounding box center [56, 96] width 61 height 11
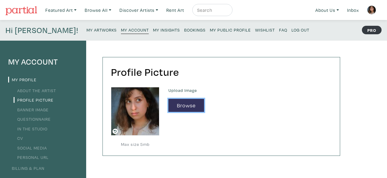
click at [184, 101] on button "Browse" at bounding box center [186, 105] width 36 height 13
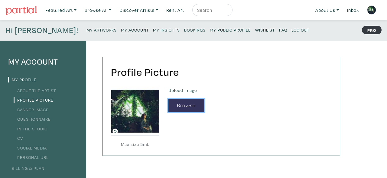
click at [189, 104] on button "Browse" at bounding box center [186, 105] width 36 height 13
click at [190, 106] on button "Browse" at bounding box center [186, 105] width 36 height 13
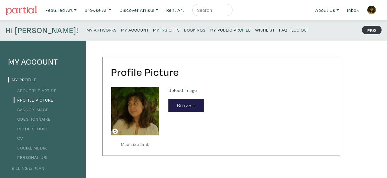
click at [210, 26] on link "My Public Profile" at bounding box center [230, 29] width 41 height 8
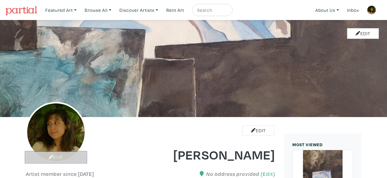
click at [54, 159] on link "Edit" at bounding box center [56, 157] width 61 height 11
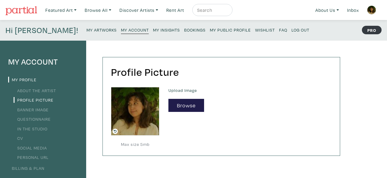
click at [183, 112] on div "Upload Image Browse" at bounding box center [250, 117] width 172 height 61
click at [184, 107] on button "Browse" at bounding box center [186, 105] width 36 height 13
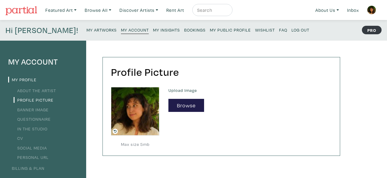
click at [210, 32] on link "My Public Profile" at bounding box center [230, 29] width 41 height 8
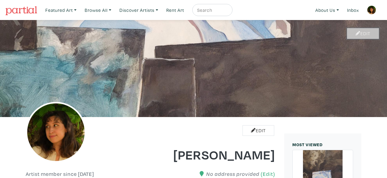
click at [368, 37] on link "Edit" at bounding box center [363, 33] width 32 height 11
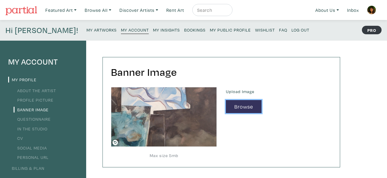
click at [245, 107] on button "Browse" at bounding box center [244, 106] width 36 height 13
click at [254, 109] on button "Browse" at bounding box center [244, 106] width 36 height 13
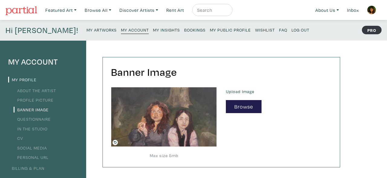
click at [210, 29] on small "My Public Profile" at bounding box center [230, 30] width 41 height 6
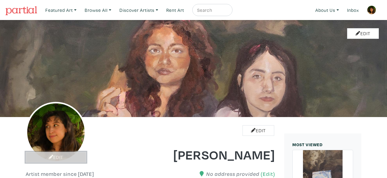
click at [57, 158] on link "Edit" at bounding box center [56, 157] width 61 height 11
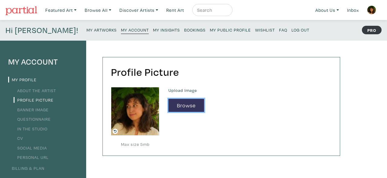
click at [185, 106] on button "Browse" at bounding box center [186, 105] width 36 height 13
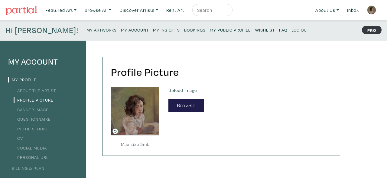
click at [198, 25] on div "Hi [PERSON_NAME]! My Artworks My Account My Insights Bookings My Public Profile…" at bounding box center [193, 30] width 387 height 21
click at [210, 30] on small "My Public Profile" at bounding box center [230, 30] width 41 height 6
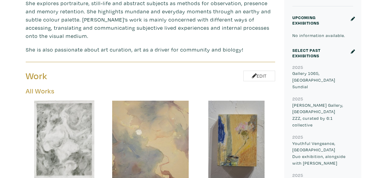
scroll to position [229, 0]
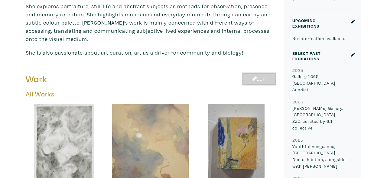
click at [252, 76] on icon at bounding box center [254, 78] width 5 height 5
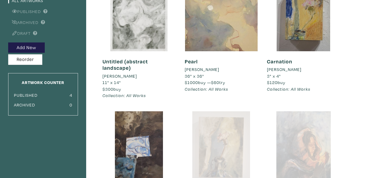
scroll to position [69, 0]
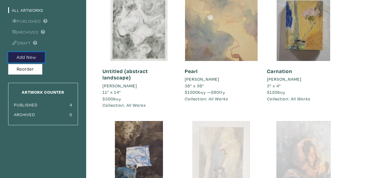
click at [43, 55] on button "Add New" at bounding box center [26, 57] width 37 height 11
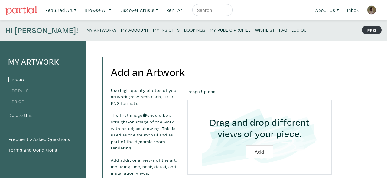
click at [262, 149] on input "file" at bounding box center [259, 136] width 127 height 57
click at [251, 146] on input "file" at bounding box center [259, 136] width 127 height 57
type input "C:\fakepath\Guild gardens painting.jpg"
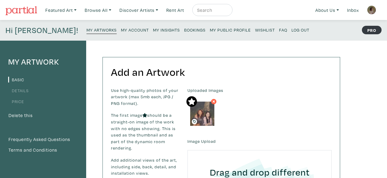
scroll to position [167, 0]
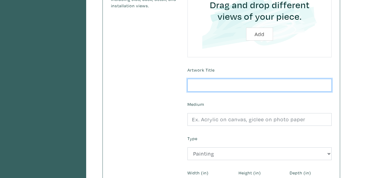
click at [270, 81] on input "text" at bounding box center [260, 85] width 144 height 13
type input "Spectres"
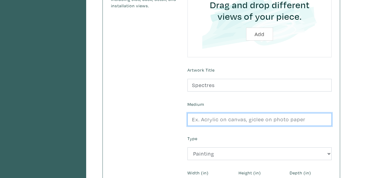
click at [247, 118] on input "text" at bounding box center [260, 119] width 144 height 13
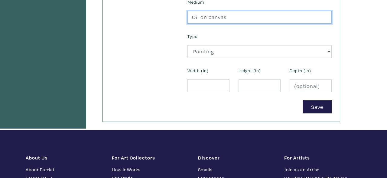
scroll to position [267, 0]
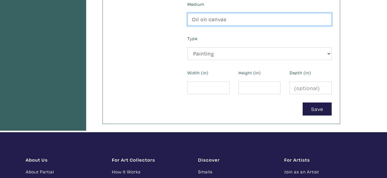
type input "Oil on canvas"
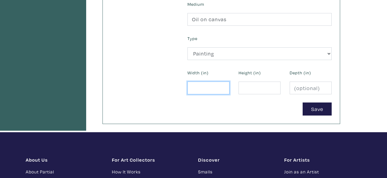
click at [208, 91] on input "number" at bounding box center [209, 87] width 42 height 13
type input "1"
type input "24"
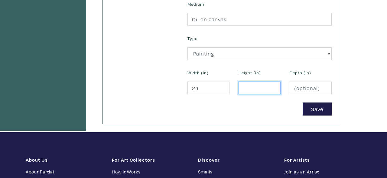
click at [255, 92] on input "number" at bounding box center [260, 87] width 42 height 13
type input "30"
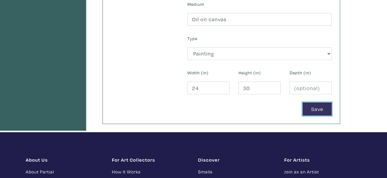
click at [317, 112] on button "Save" at bounding box center [317, 108] width 29 height 13
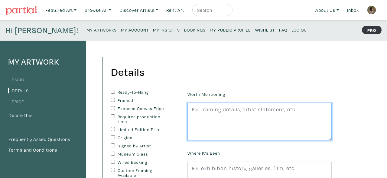
click at [317, 112] on textarea at bounding box center [260, 122] width 144 height 38
type textarea "R"
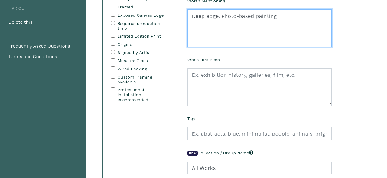
scroll to position [107, 0]
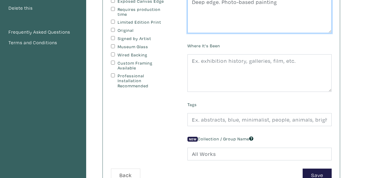
type textarea "Deep edge. Photo-based painting"
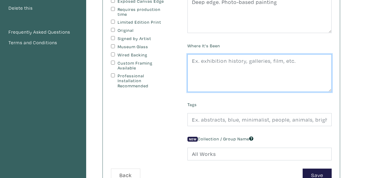
click at [294, 63] on textarea at bounding box center [260, 73] width 144 height 38
type textarea "R"
type textarea "M"
type textarea "Sundial Gallery 1065"
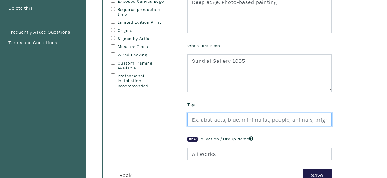
click at [297, 119] on input "text" at bounding box center [260, 119] width 144 height 13
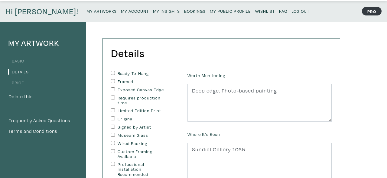
scroll to position [0, 0]
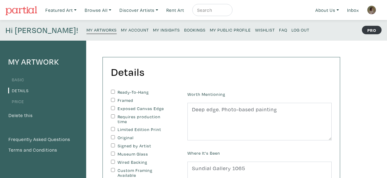
type input "portraiture, toronto, girlhood, haunting, ghosts, eerie atmosphere, night time,…"
click at [115, 92] on input "Ready-To-Hang" at bounding box center [113, 92] width 4 height 4
checkbox input "true"
click at [116, 107] on div "Exposed Canvas Edge" at bounding box center [144, 108] width 67 height 5
click at [112, 107] on input "Exposed Canvas Edge" at bounding box center [113, 108] width 4 height 4
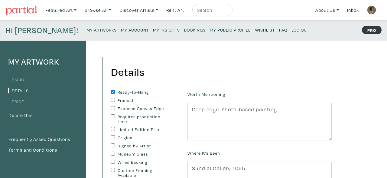
checkbox input "true"
click at [112, 137] on input "Original" at bounding box center [113, 137] width 4 height 4
checkbox input "true"
click at [115, 147] on input "Signed by Artist" at bounding box center [113, 145] width 4 height 4
checkbox input "true"
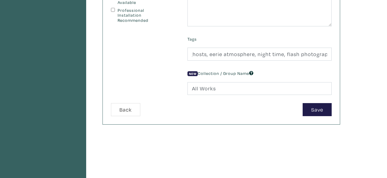
scroll to position [174, 0]
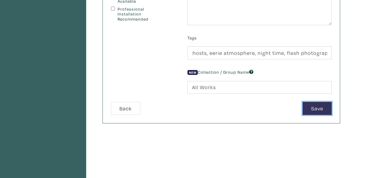
click at [321, 104] on button "Save" at bounding box center [317, 108] width 29 height 13
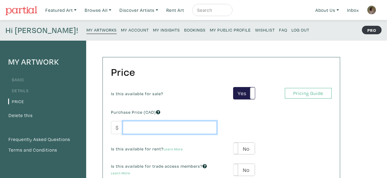
click at [196, 126] on input "number" at bounding box center [170, 127] width 94 height 13
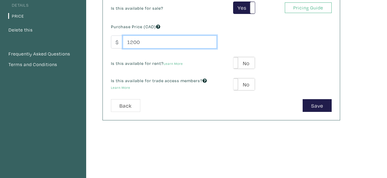
scroll to position [88, 0]
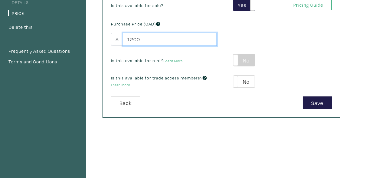
type input "1200"
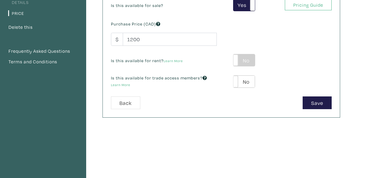
click at [241, 59] on label "No" at bounding box center [244, 60] width 21 height 12
type input "60"
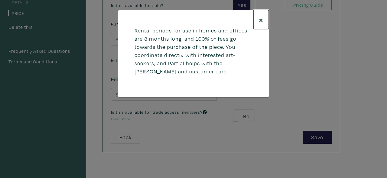
click at [264, 19] on button "×" at bounding box center [260, 19] width 15 height 19
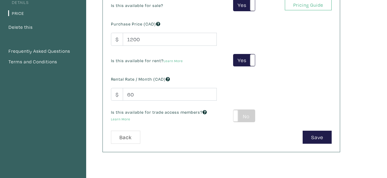
click at [246, 118] on label "No" at bounding box center [244, 116] width 21 height 12
type input "72"
type input "216"
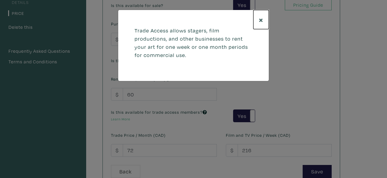
click at [262, 17] on span "×" at bounding box center [261, 19] width 5 height 11
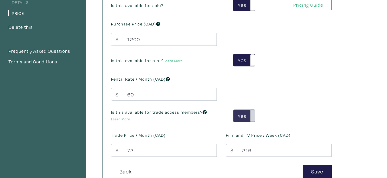
click at [250, 114] on span at bounding box center [254, 116] width 9 height 12
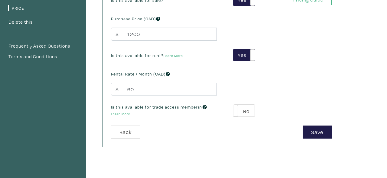
scroll to position [102, 0]
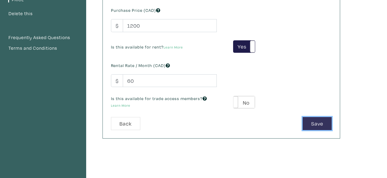
click at [322, 121] on button "Save" at bounding box center [317, 123] width 29 height 13
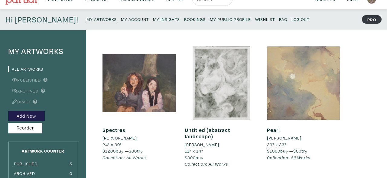
scroll to position [9, 0]
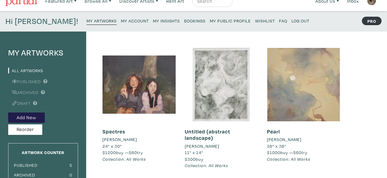
click at [210, 19] on small "My Public Profile" at bounding box center [230, 21] width 41 height 6
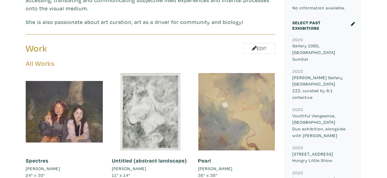
scroll to position [257, 0]
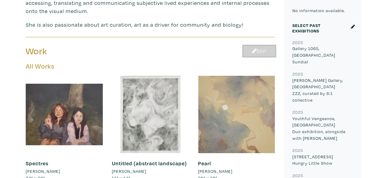
click at [259, 46] on link "Edit" at bounding box center [260, 51] width 32 height 11
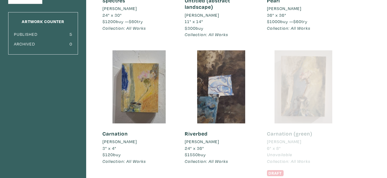
scroll to position [113, 0]
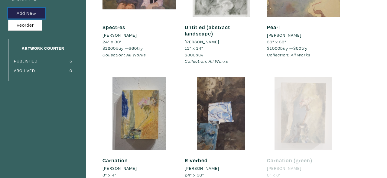
click at [26, 11] on button "Add New" at bounding box center [26, 13] width 37 height 11
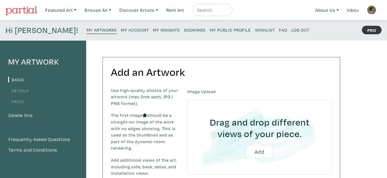
click at [265, 153] on input "file" at bounding box center [259, 136] width 127 height 57
type input "C:\fakepath\2024-01-15_17.44.49.jpg"
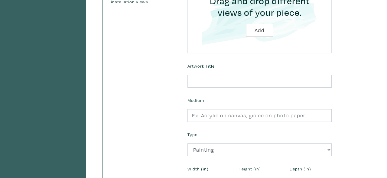
scroll to position [176, 0]
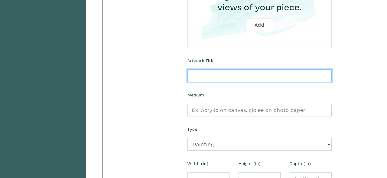
click at [257, 72] on input "text" at bounding box center [260, 75] width 144 height 13
type input "?"
type input "Clam"
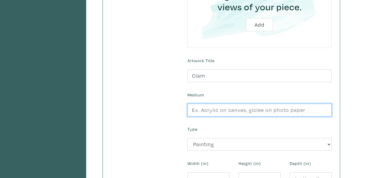
click at [268, 108] on input "text" at bounding box center [260, 109] width 144 height 13
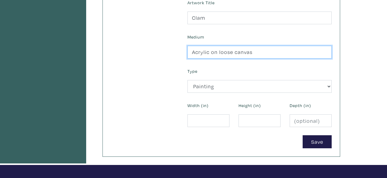
scroll to position [237, 0]
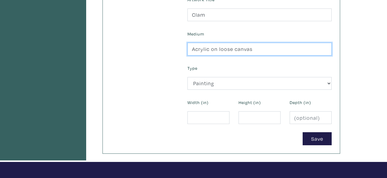
type input "Acrylic on loose canvas"
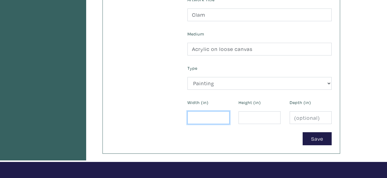
click at [211, 114] on input "number" at bounding box center [209, 117] width 42 height 13
type input "8"
click at [267, 120] on input "number" at bounding box center [260, 117] width 42 height 13
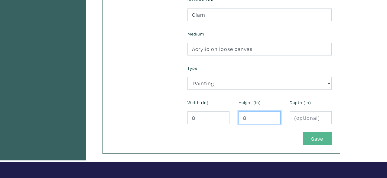
type input "8"
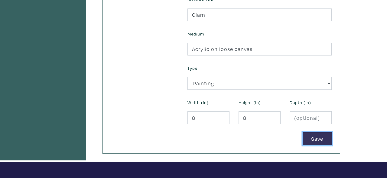
click at [311, 136] on button "Save" at bounding box center [317, 138] width 29 height 13
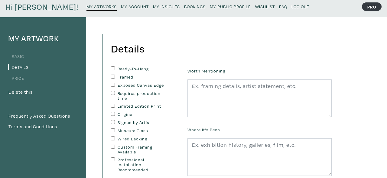
scroll to position [30, 0]
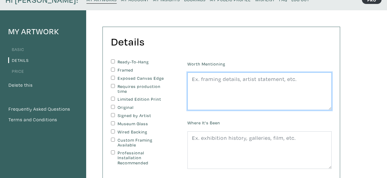
click at [262, 76] on textarea at bounding box center [260, 91] width 144 height 38
type textarea "F"
type textarea "Painting based on one of my paper sculptures"
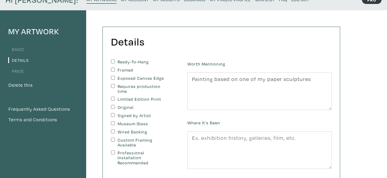
click at [113, 107] on input "Original" at bounding box center [113, 107] width 4 height 4
checkbox input "true"
click at [113, 117] on div "Signed by Artist" at bounding box center [144, 115] width 67 height 5
click at [113, 114] on input "Signed by Artist" at bounding box center [113, 115] width 4 height 4
checkbox input "true"
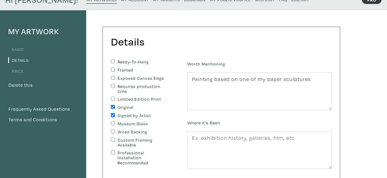
click at [114, 77] on input "Exposed Canvas Edge" at bounding box center [113, 78] width 4 height 4
checkbox input "false"
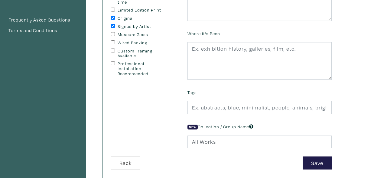
scroll to position [121, 0]
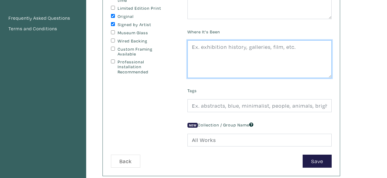
click at [294, 45] on textarea at bounding box center [260, 59] width 144 height 38
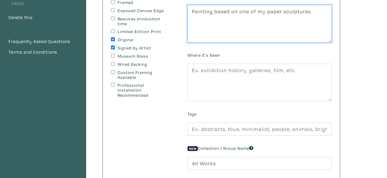
click at [320, 17] on textarea "Painting based on one of my paper sculptures" at bounding box center [260, 24] width 144 height 38
click at [329, 14] on textarea "Painting based on one of my paper sculptures. Loose canvas." at bounding box center [260, 24] width 144 height 38
click at [207, 20] on textarea "Painting based on one of my paper sculptures. Unstreched canvas." at bounding box center [260, 24] width 144 height 38
click at [270, 31] on textarea "Painting based on one of my paper sculptures. Unstretched canvas." at bounding box center [260, 24] width 144 height 38
click at [210, 17] on textarea "Painting based on one of my paper sculptures. Unstretched canvas." at bounding box center [260, 24] width 144 height 38
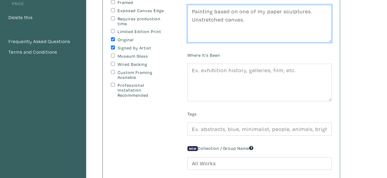
click at [247, 25] on textarea "Painting based on one of my paper sculptures. Unstretched canvas." at bounding box center [260, 24] width 144 height 38
click at [221, 17] on textarea "Painting based on one of my paper sculptures. Unstretched canvas." at bounding box center [260, 24] width 144 height 38
type textarea "Painting based on one of my paper sculptures. Unstretched canvas."
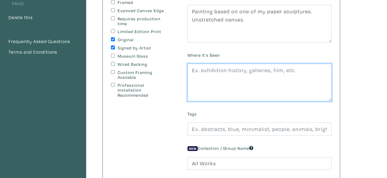
click at [241, 76] on textarea at bounding box center [260, 83] width 144 height 38
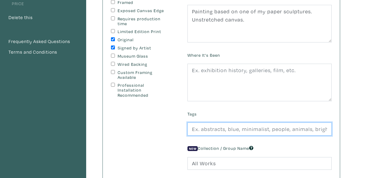
click at [287, 126] on input "text" at bounding box center [260, 128] width 144 height 13
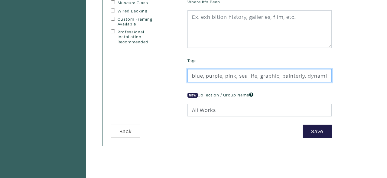
scroll to position [161, 0]
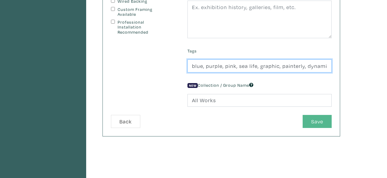
type input "blue, purple, pink, sea life, graphic, painterly, dynamic"
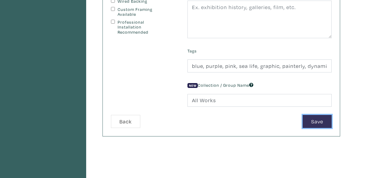
click at [316, 115] on button "Save" at bounding box center [317, 121] width 29 height 13
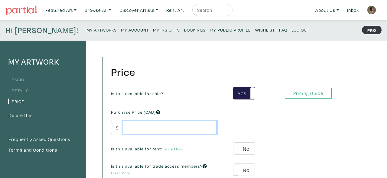
click at [189, 127] on input "number" at bounding box center [170, 127] width 94 height 13
type input "50"
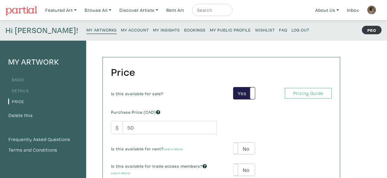
click at [273, 128] on div "Is this available for sale? Yes No Yes No Pricing Guide PRO Purchase Price (CAD…" at bounding box center [221, 135] width 230 height 97
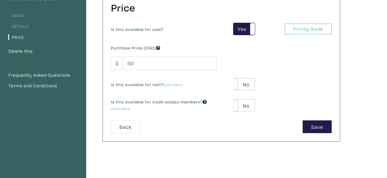
scroll to position [65, 0]
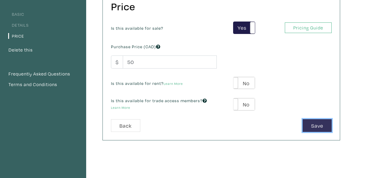
click at [322, 123] on button "Save" at bounding box center [317, 125] width 29 height 13
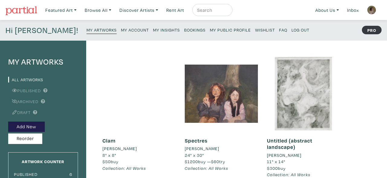
click at [210, 30] on small "My Public Profile" at bounding box center [230, 30] width 41 height 6
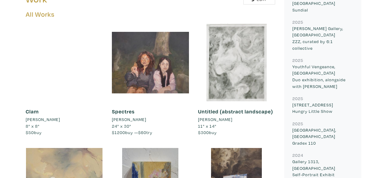
scroll to position [334, 0]
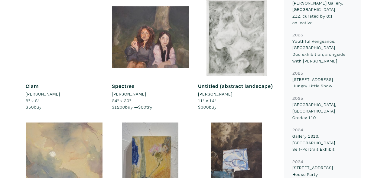
click at [71, 33] on div at bounding box center [64, 36] width 77 height 77
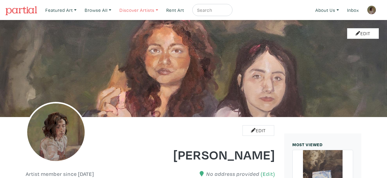
click at [150, 11] on link "Discover Artists" at bounding box center [139, 10] width 44 height 12
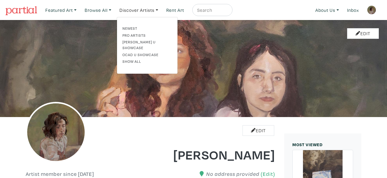
click at [264, 138] on div "[PERSON_NAME]" at bounding box center [215, 150] width 129 height 25
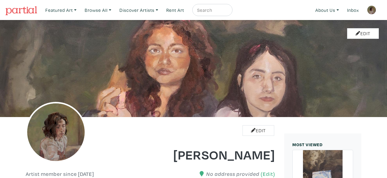
click at [260, 138] on div "[PERSON_NAME]" at bounding box center [215, 150] width 129 height 25
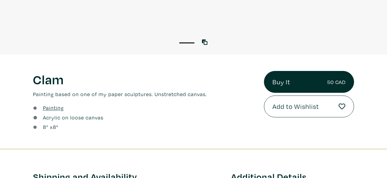
scroll to position [167, 0]
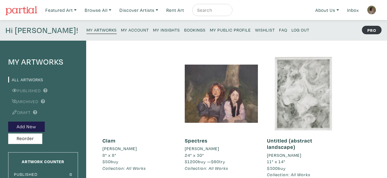
click at [155, 117] on div at bounding box center [139, 93] width 73 height 73
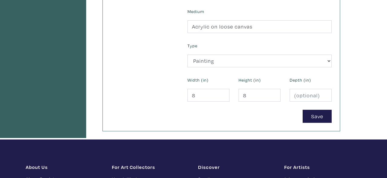
scroll to position [257, 0]
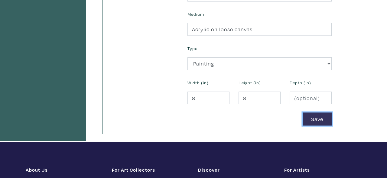
click at [322, 118] on button "Save" at bounding box center [317, 118] width 29 height 13
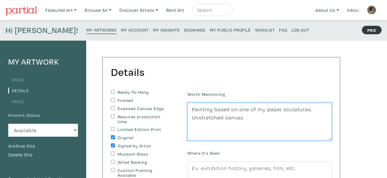
drag, startPoint x: 281, startPoint y: 125, endPoint x: 123, endPoint y: 87, distance: 162.3
click at [188, 103] on textarea "Painting based on one of my paper sculptures. Unstretched canvas." at bounding box center [260, 122] width 144 height 38
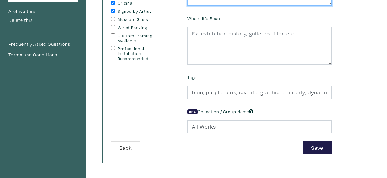
scroll to position [167, 0]
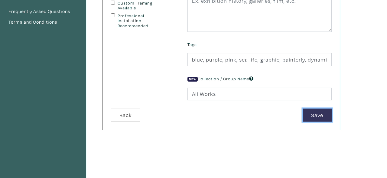
click at [317, 111] on button "Save" at bounding box center [317, 114] width 29 height 13
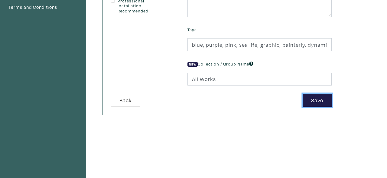
scroll to position [0, 0]
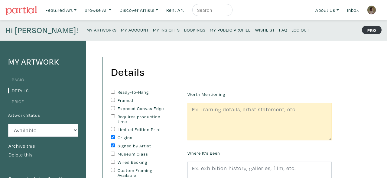
click at [87, 28] on small "My Artworks" at bounding box center [102, 30] width 30 height 6
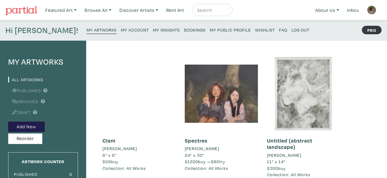
click at [157, 122] on div at bounding box center [139, 93] width 73 height 73
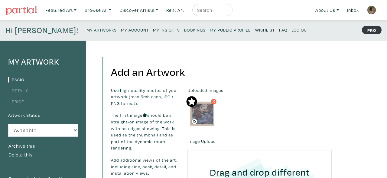
click at [213, 101] on icon at bounding box center [214, 101] width 2 height 2
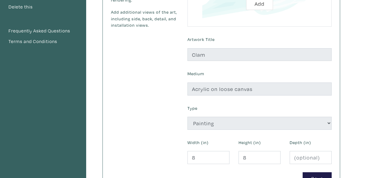
scroll to position [167, 0]
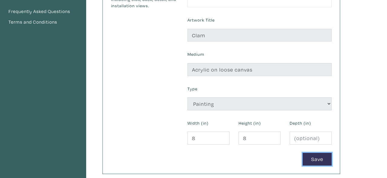
click at [310, 158] on button "Save" at bounding box center [317, 158] width 29 height 13
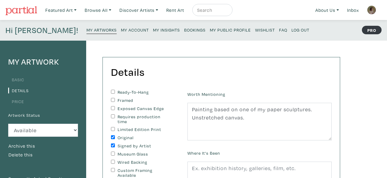
click at [87, 30] on small "My Artworks" at bounding box center [102, 30] width 30 height 6
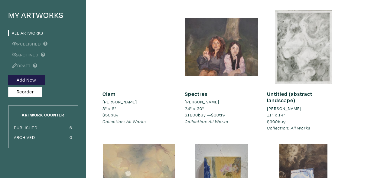
scroll to position [46, 0]
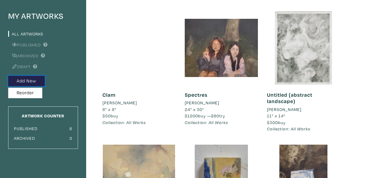
click at [30, 79] on button "Add New" at bounding box center [26, 81] width 37 height 11
